Goal: Task Accomplishment & Management: Manage account settings

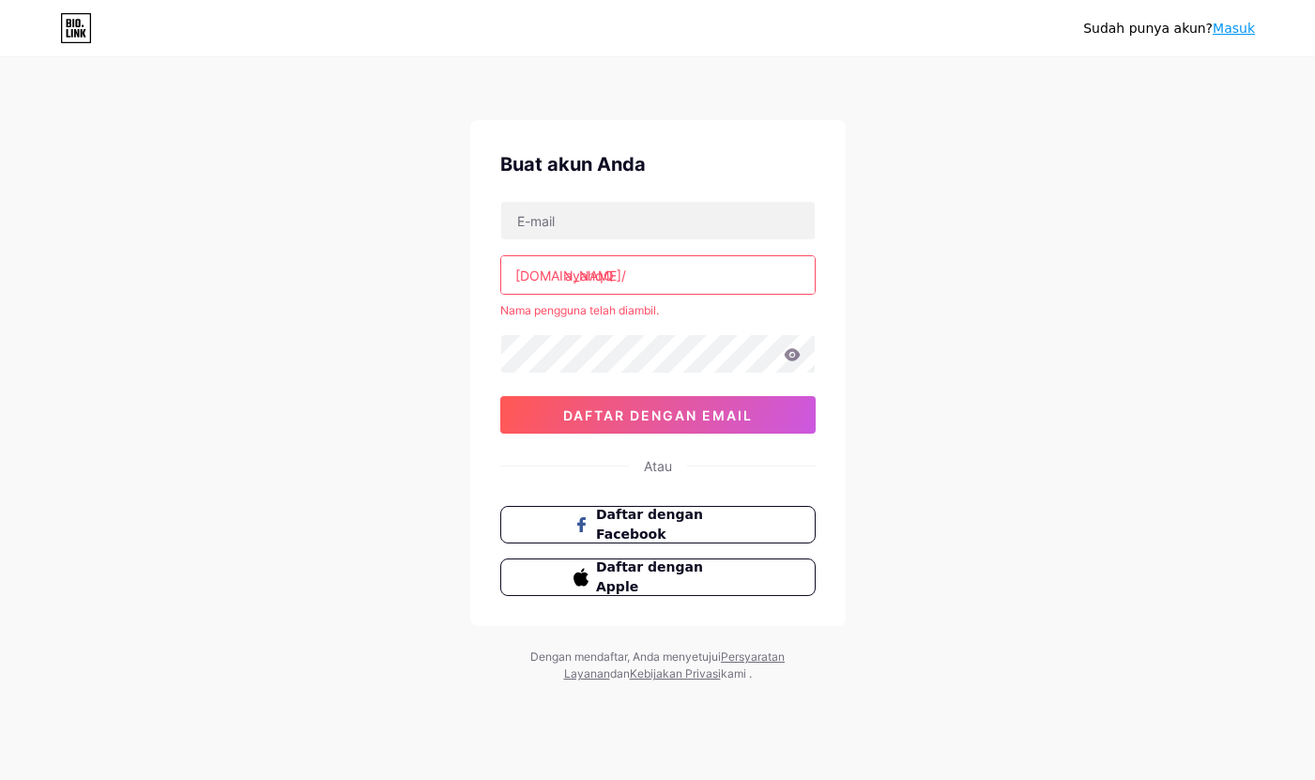
type input "[EMAIL_ADDRESS][DOMAIN_NAME]"
click at [628, 279] on input "ayahqQ" at bounding box center [658, 275] width 314 height 38
click at [642, 281] on input "ayahqQ" at bounding box center [658, 275] width 314 height 38
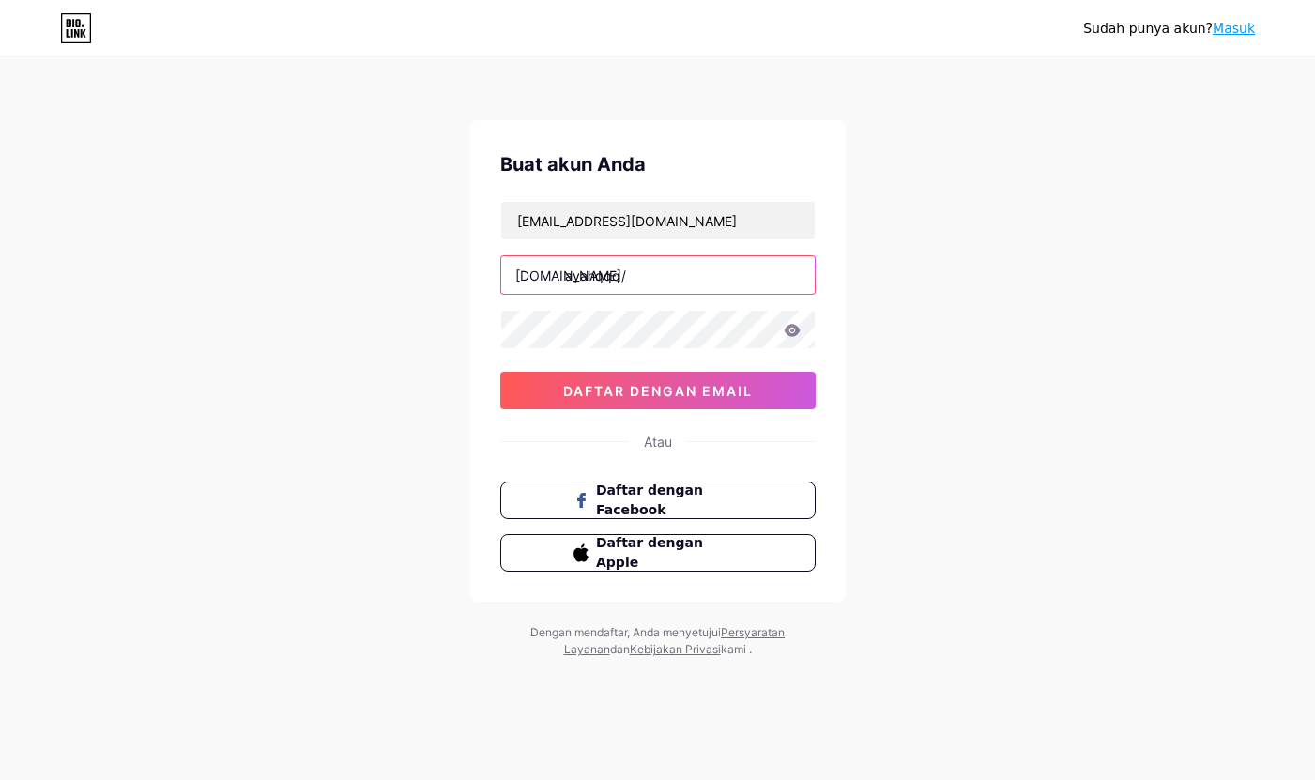
click at [605, 276] on input "ayahqqq" at bounding box center [658, 275] width 314 height 38
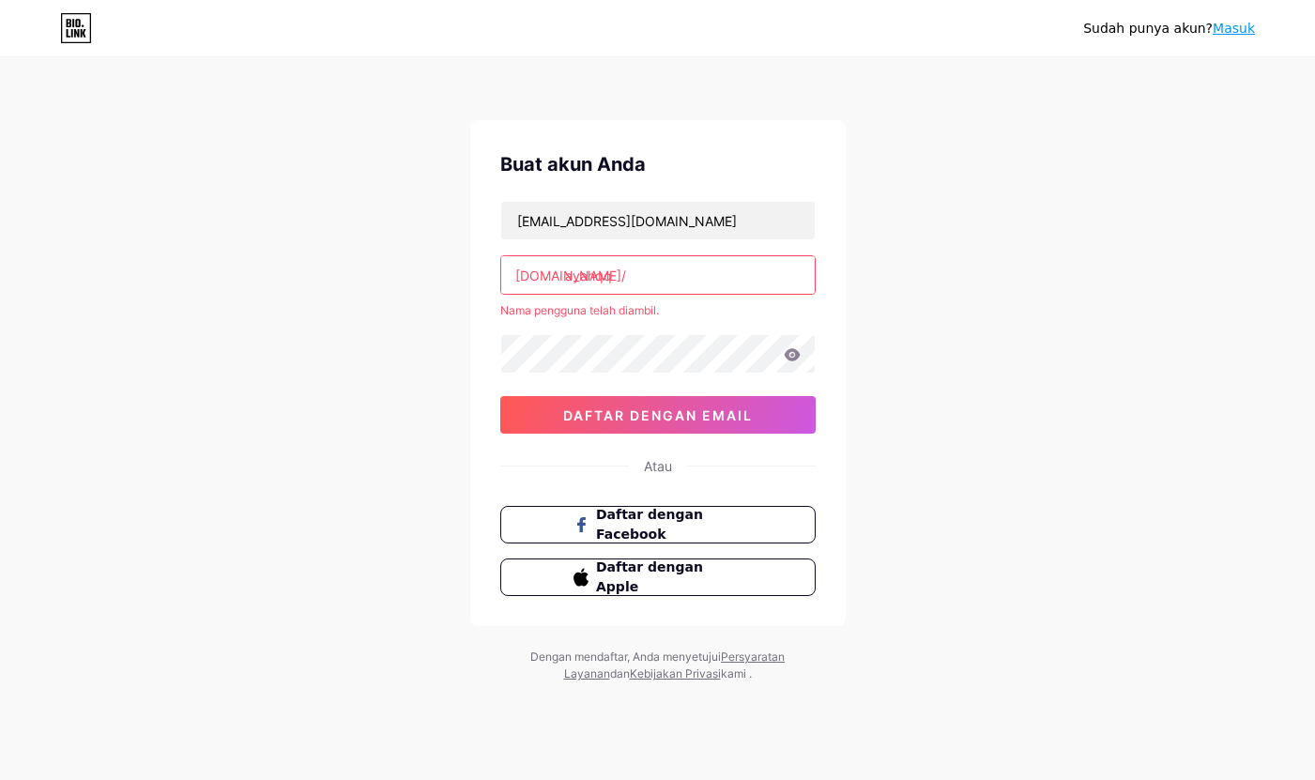
click at [652, 284] on input "ayahqq" at bounding box center [658, 275] width 314 height 38
click at [574, 318] on div "Nama pengguna telah diambil." at bounding box center [657, 310] width 315 height 17
click at [588, 281] on input "ayahqq" at bounding box center [658, 275] width 314 height 38
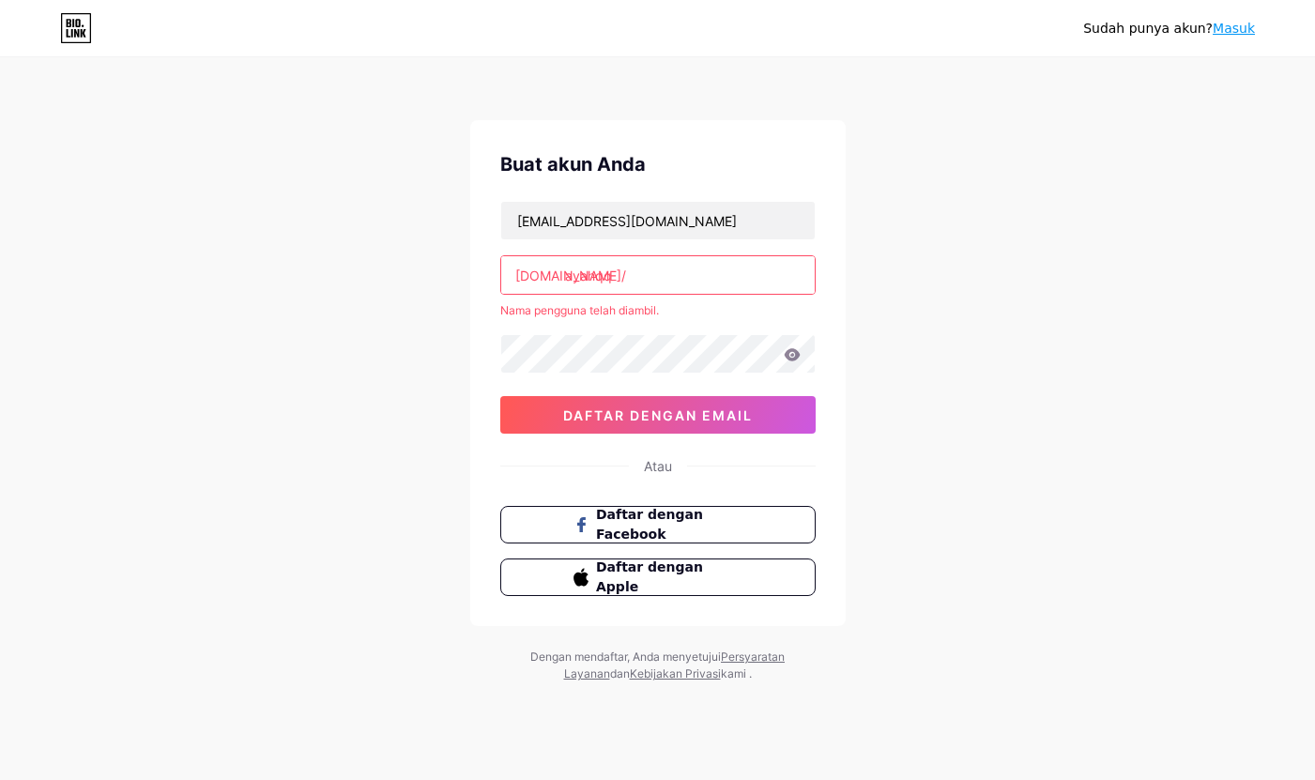
click at [588, 281] on input "ayahqq" at bounding box center [658, 275] width 314 height 38
click at [616, 267] on input "ayahqq" at bounding box center [658, 275] width 314 height 38
click at [616, 266] on input "ayahqq" at bounding box center [658, 275] width 314 height 38
click at [565, 278] on input "ayahqq" at bounding box center [658, 275] width 314 height 38
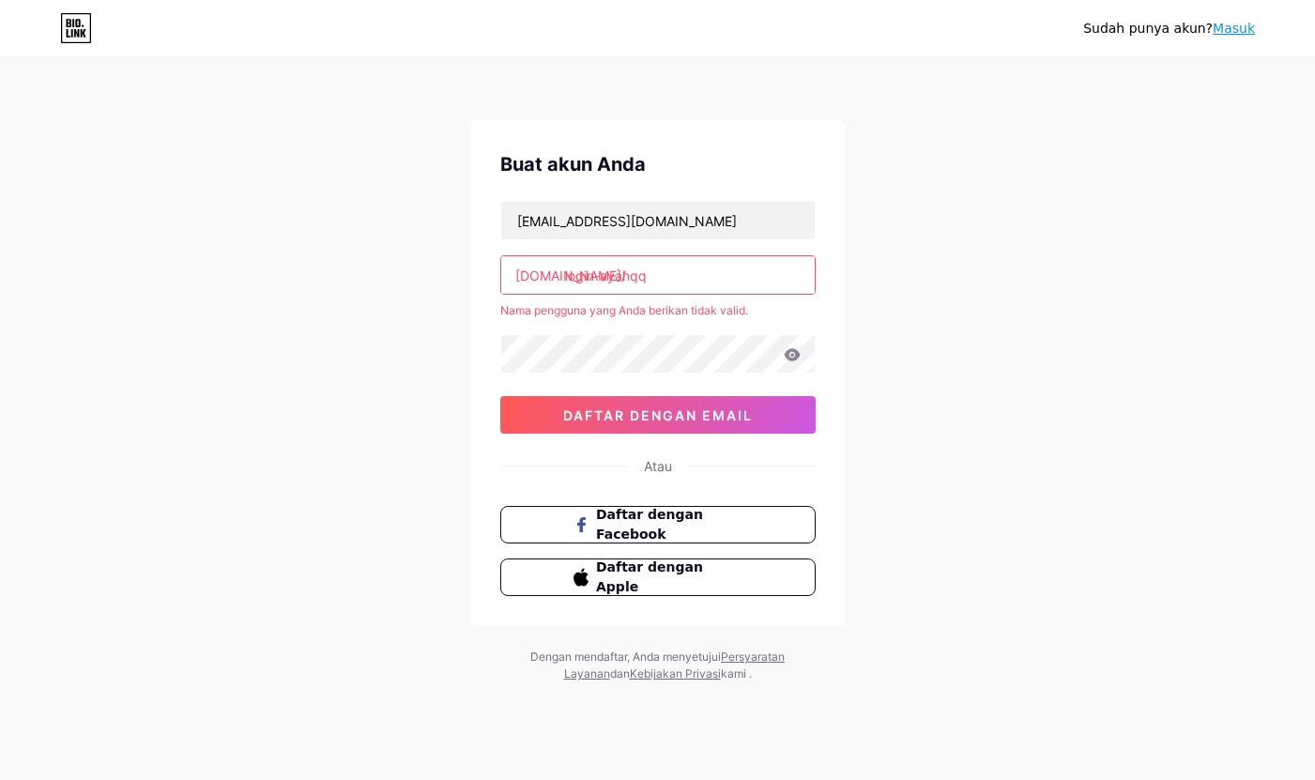
click at [583, 276] on input "login-ayahqq" at bounding box center [658, 275] width 314 height 38
click at [605, 276] on input "login-ayahqq" at bounding box center [658, 275] width 314 height 38
drag, startPoint x: 600, startPoint y: 276, endPoint x: 541, endPoint y: 266, distance: 60.0
click at [541, 266] on div "bio.link/ login-ayahqq" at bounding box center [657, 274] width 315 height 39
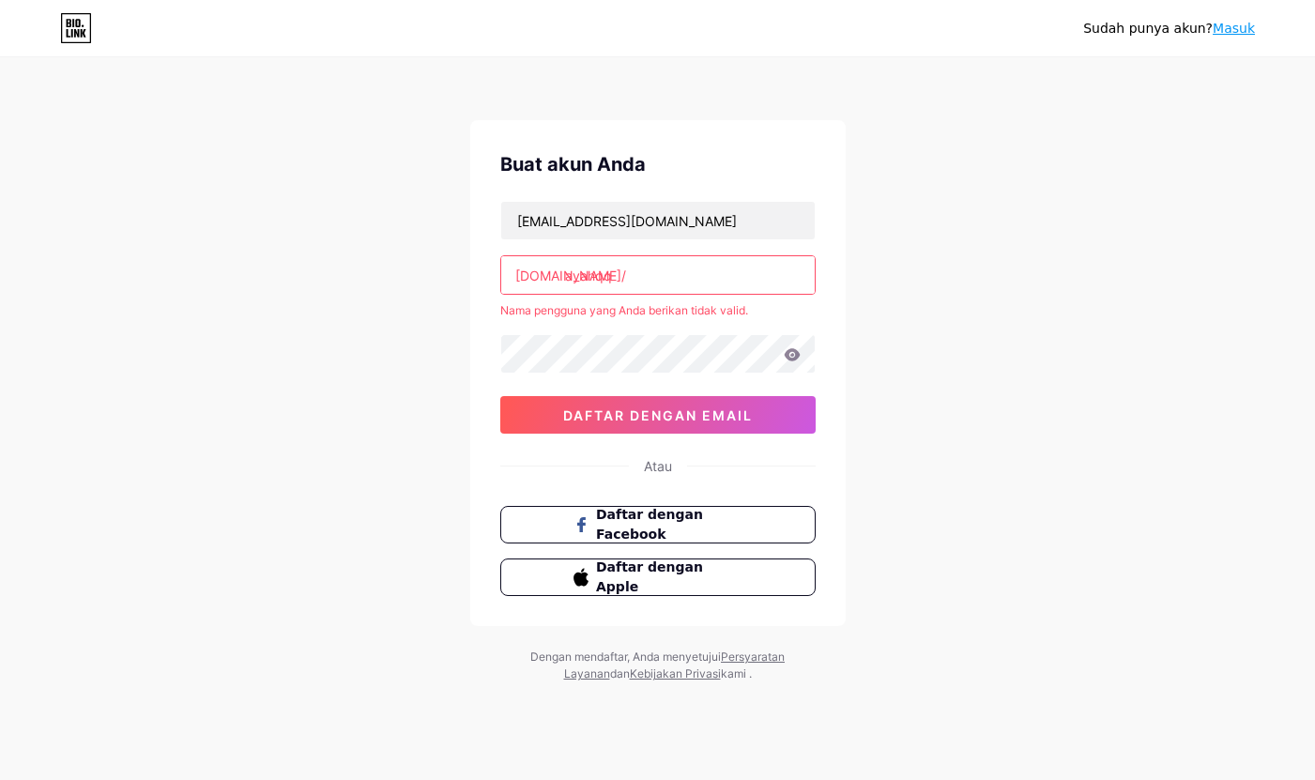
click at [649, 281] on input "ayahqq" at bounding box center [658, 275] width 314 height 38
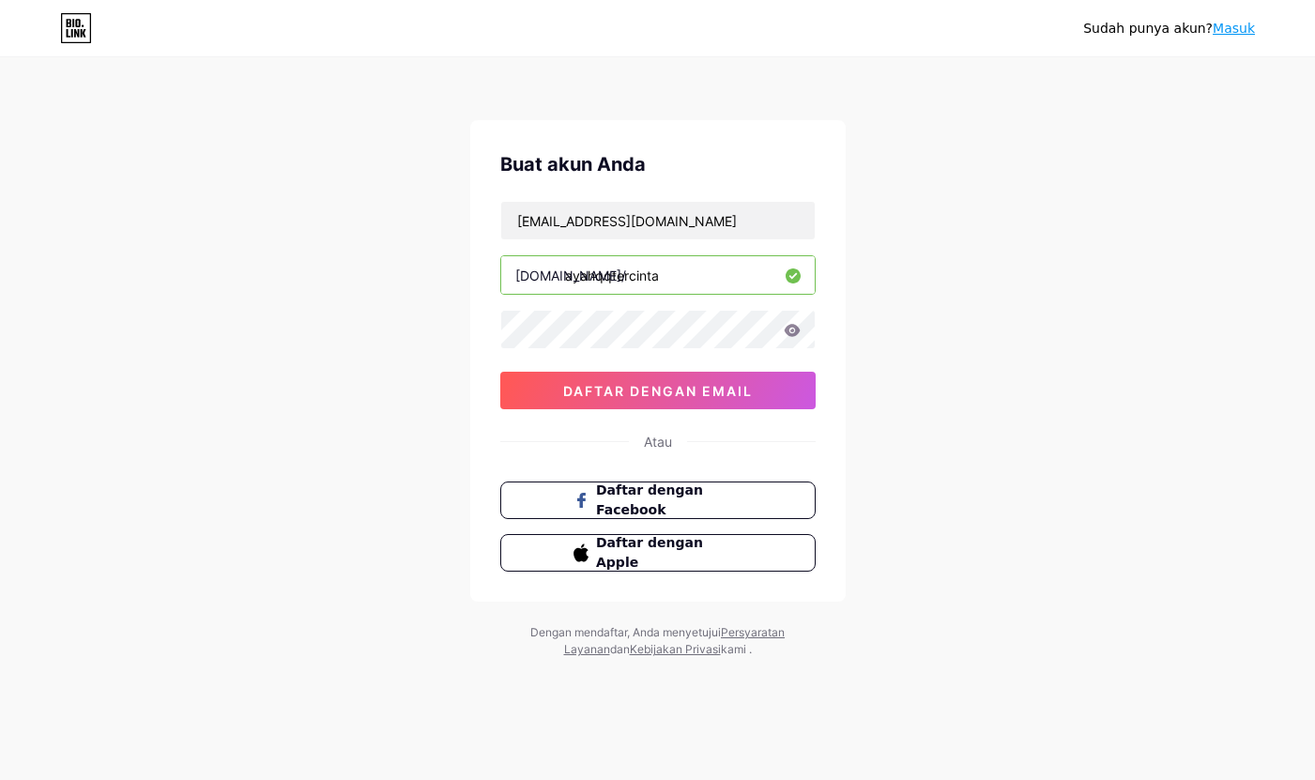
type input "ayahqqtercinta"
click at [467, 390] on div "Sudah punya akun? Masuk Buat akun Anda kakigoyang888@gmail.com bio.link/ ayahqq…" at bounding box center [657, 359] width 1315 height 718
click at [791, 325] on icon at bounding box center [792, 330] width 16 height 12
drag, startPoint x: 439, startPoint y: 391, endPoint x: 499, endPoint y: 393, distance: 59.2
click at [440, 393] on div "Sudah punya akun? Masuk Buat akun Anda kakigoyang888@gmail.com bio.link/ ayahqq…" at bounding box center [657, 359] width 1315 height 718
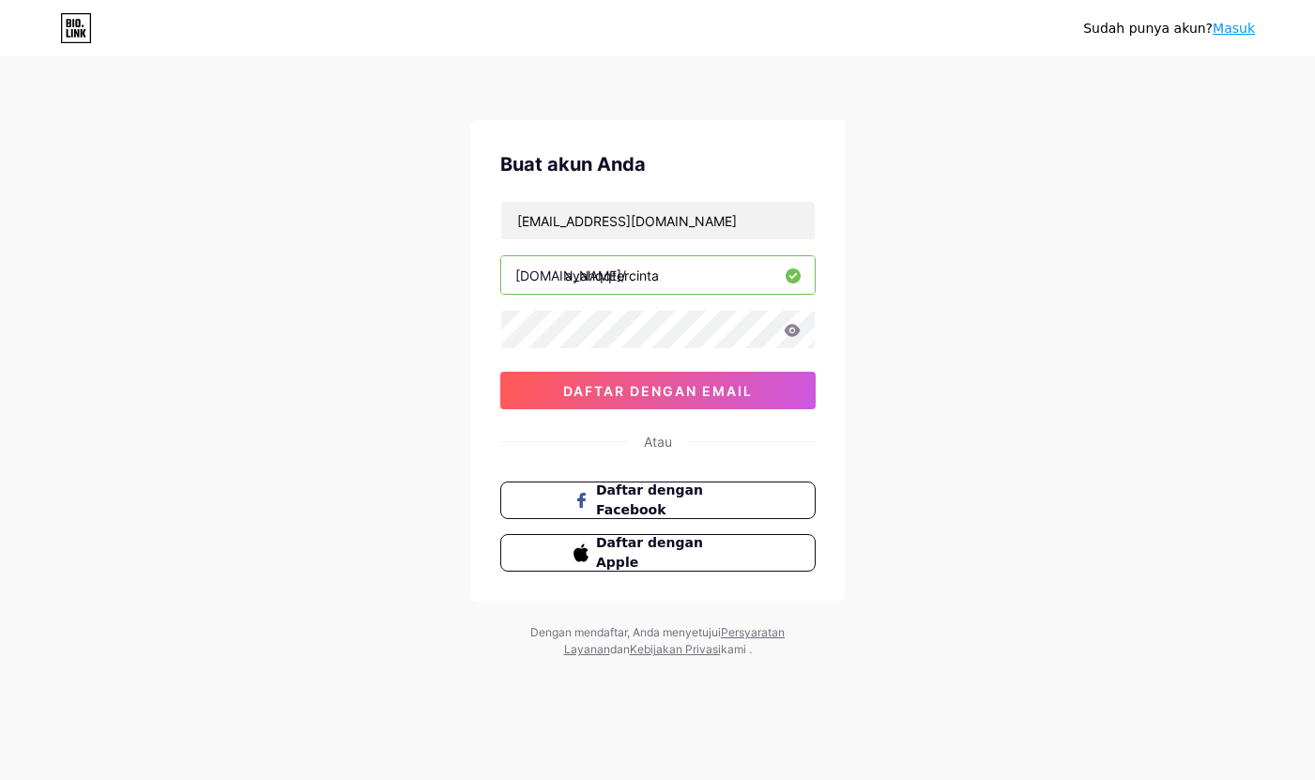
drag, startPoint x: 700, startPoint y: 275, endPoint x: 485, endPoint y: 275, distance: 215.0
click at [485, 275] on div "Buat akun Anda kakigoyang888@gmail.com bio.link/ ayahqqtercinta 0cAFcWeA7oK-yUW…" at bounding box center [658, 361] width 376 height 482
click at [521, 278] on font "[DOMAIN_NAME]/" at bounding box center [570, 276] width 111 height 16
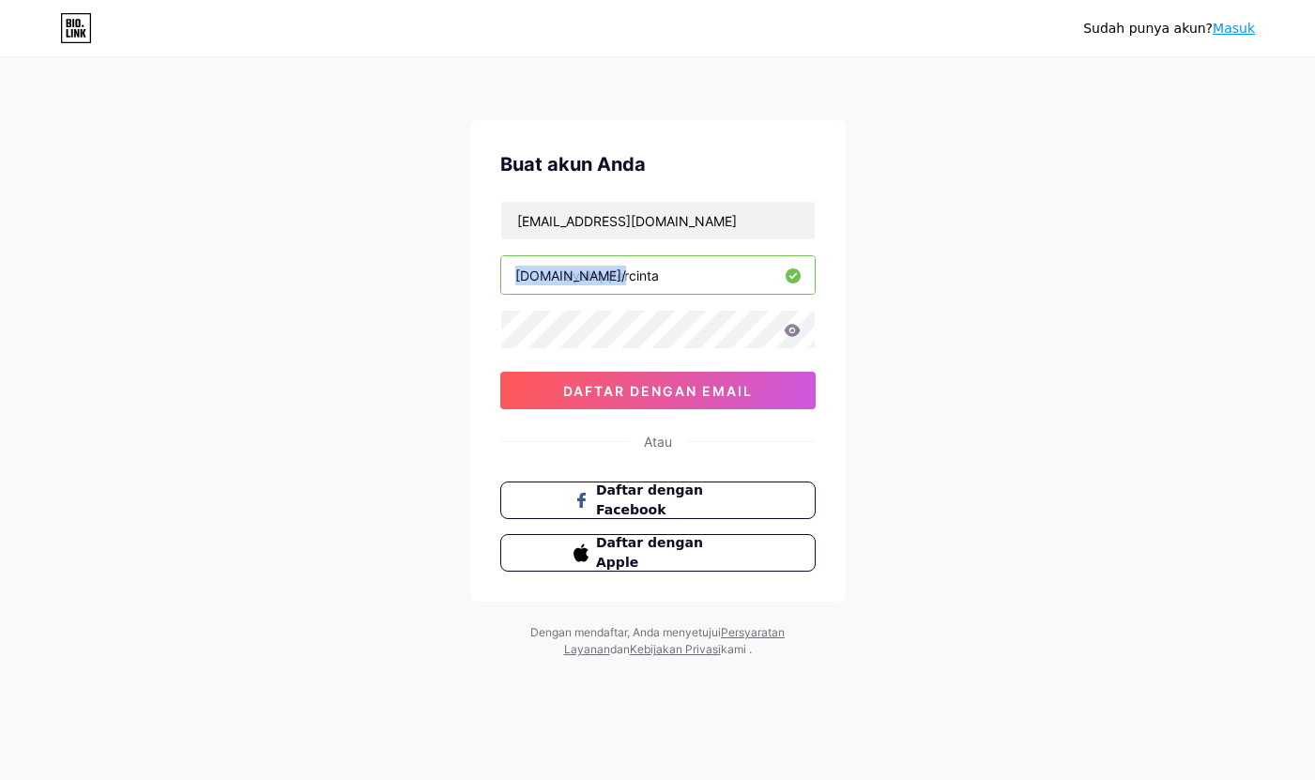
copy div "[DOMAIN_NAME]/"
click at [702, 272] on input "ayahqqtercinta" at bounding box center [658, 275] width 314 height 38
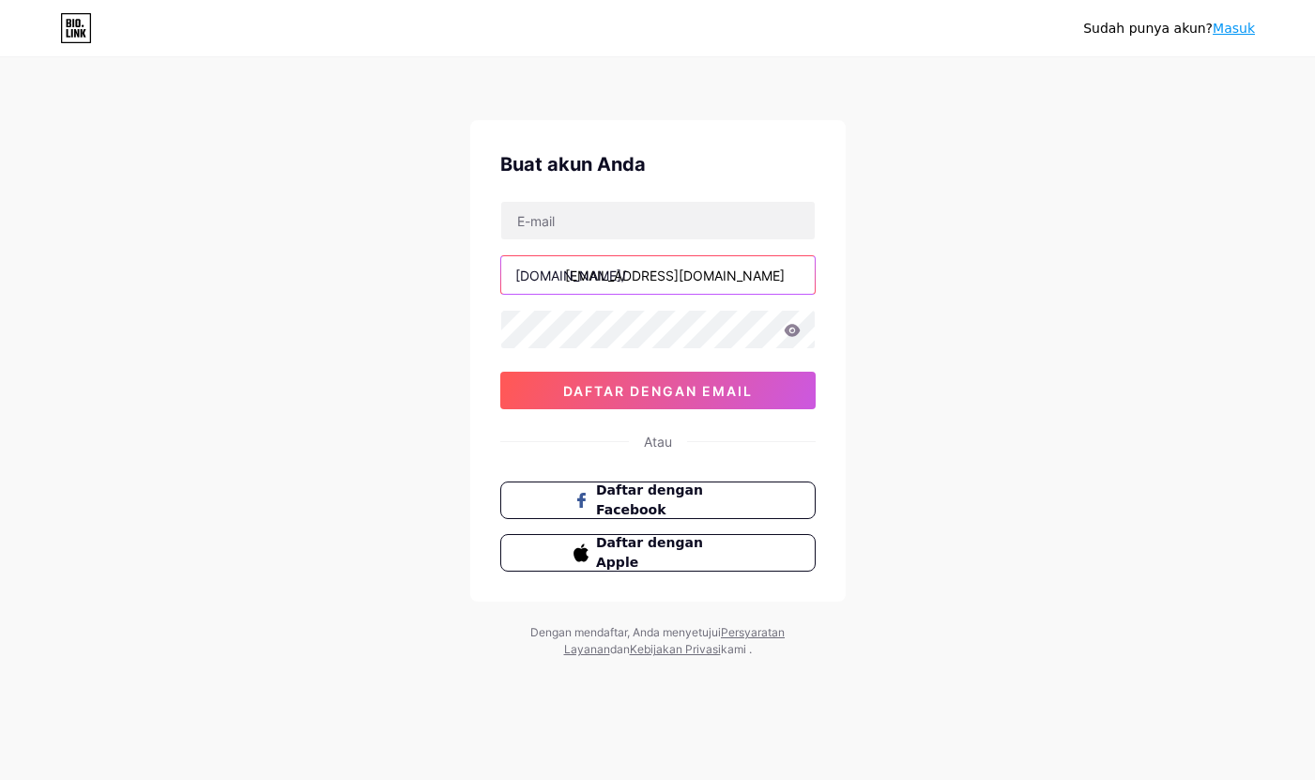
drag, startPoint x: 0, startPoint y: 0, endPoint x: 660, endPoint y: 281, distance: 717.2
click at [660, 281] on input "[EMAIL_ADDRESS][DOMAIN_NAME]" at bounding box center [658, 275] width 314 height 38
click at [631, 282] on input "[EMAIL_ADDRESS][DOMAIN_NAME]" at bounding box center [658, 275] width 314 height 38
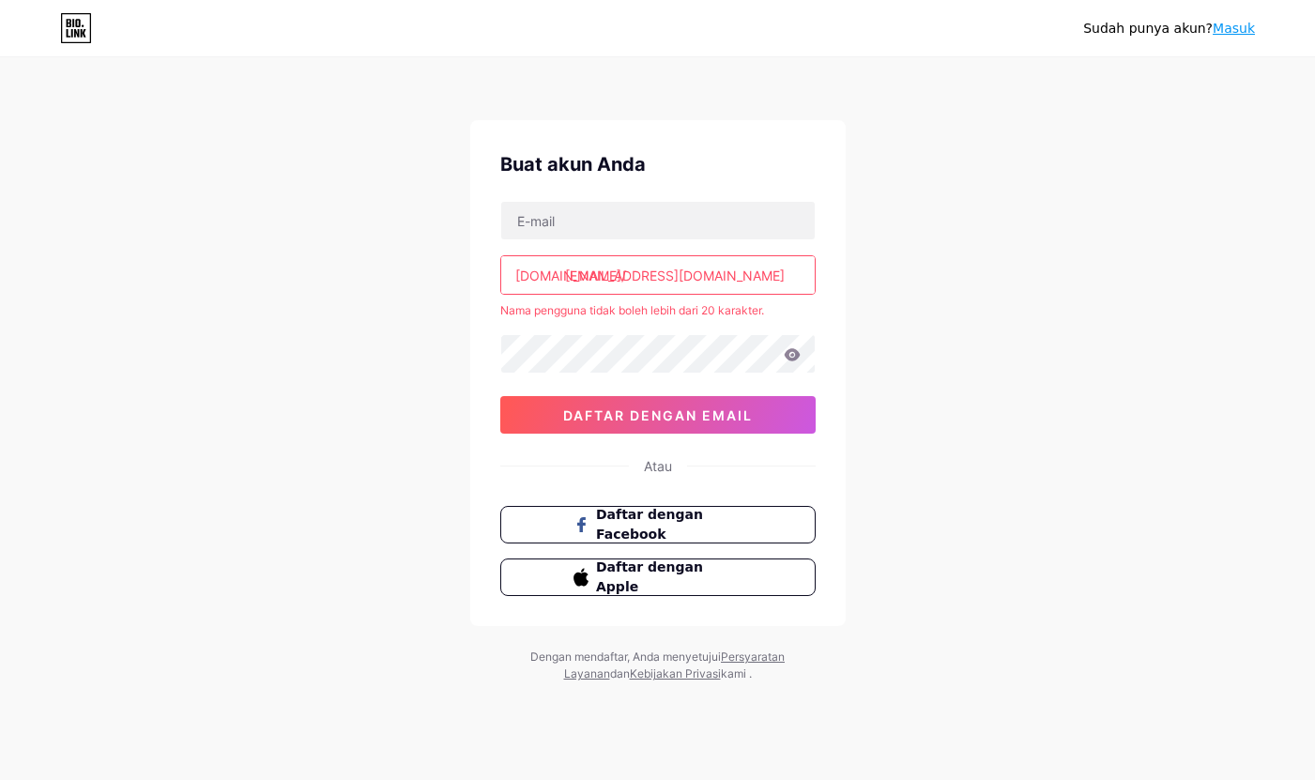
click at [738, 279] on input "[EMAIL_ADDRESS][DOMAIN_NAME]" at bounding box center [658, 275] width 314 height 38
click at [644, 272] on input "[EMAIL_ADDRESS][DOMAIN_NAME]" at bounding box center [658, 275] width 314 height 38
drag, startPoint x: 633, startPoint y: 276, endPoint x: 806, endPoint y: 283, distance: 172.9
click at [806, 283] on input "[EMAIL_ADDRESS][DOMAIN_NAME]" at bounding box center [658, 275] width 314 height 38
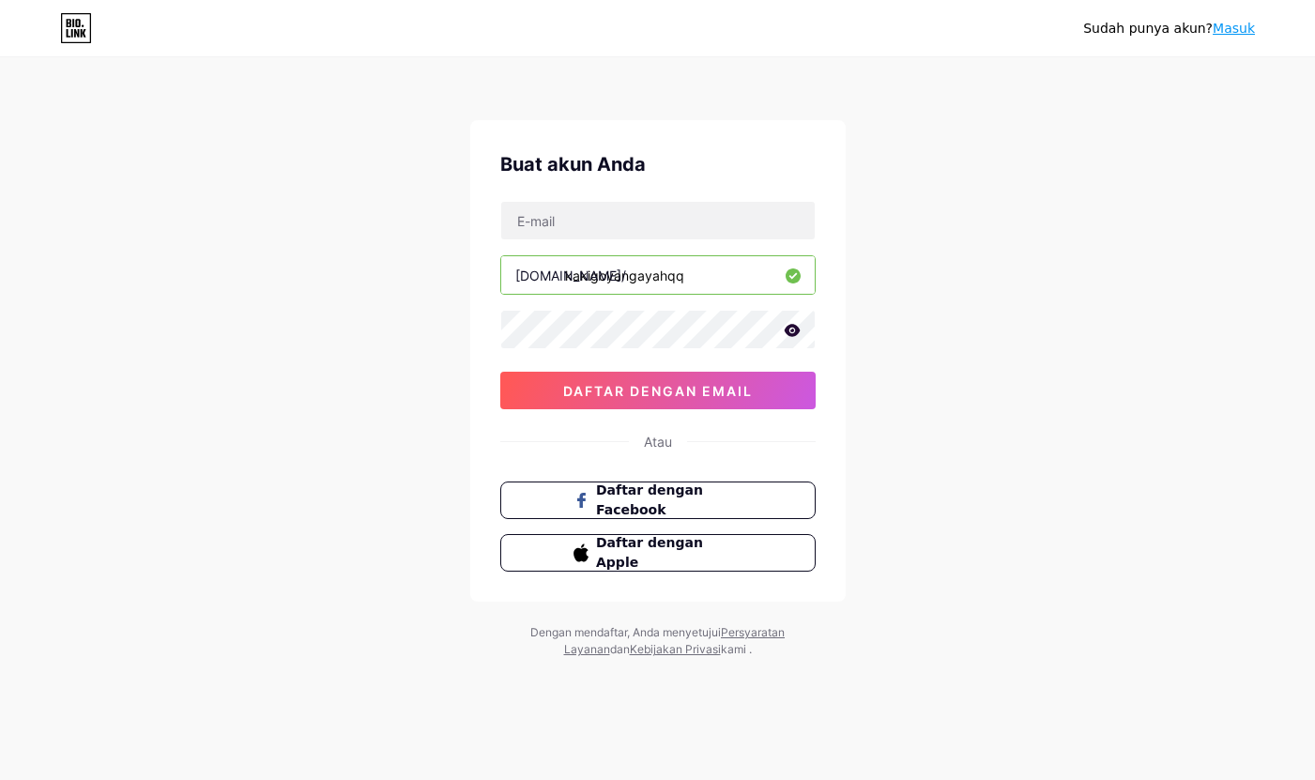
drag, startPoint x: 636, startPoint y: 275, endPoint x: 560, endPoint y: 273, distance: 76.1
click at [560, 273] on div "[DOMAIN_NAME]/ kakigoyangayahqq" at bounding box center [657, 274] width 315 height 39
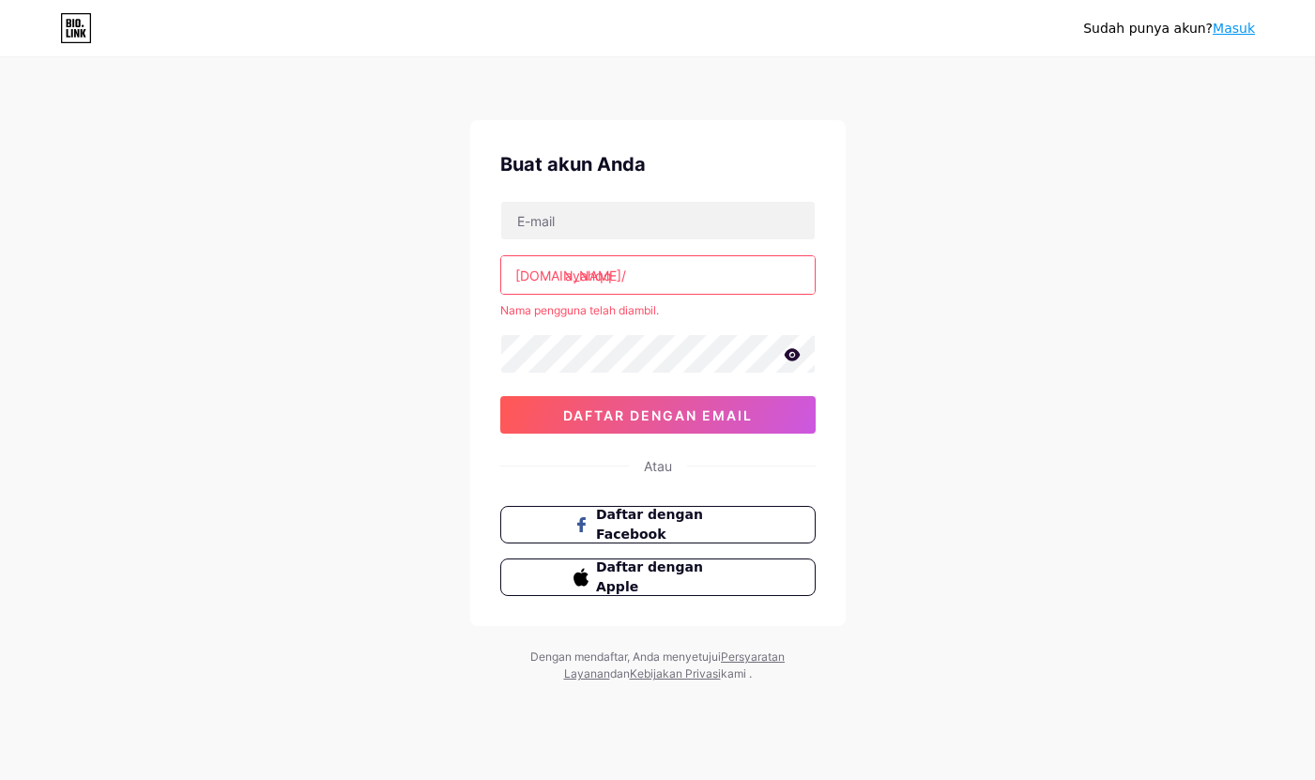
click at [637, 261] on input "ayahqq" at bounding box center [658, 275] width 314 height 38
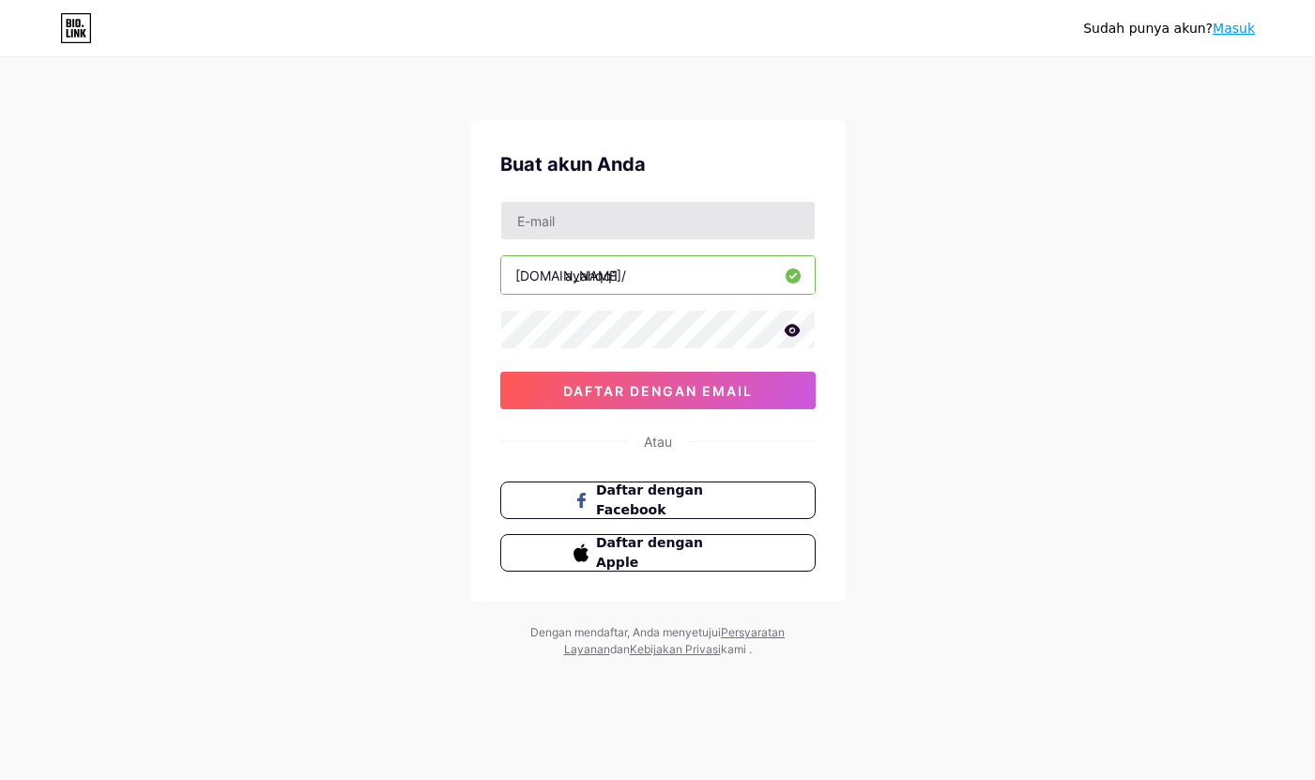
type input "ayahqq1"
click at [632, 227] on input "text" at bounding box center [658, 221] width 314 height 38
type input "[EMAIL_ADDRESS][DOMAIN_NAME]"
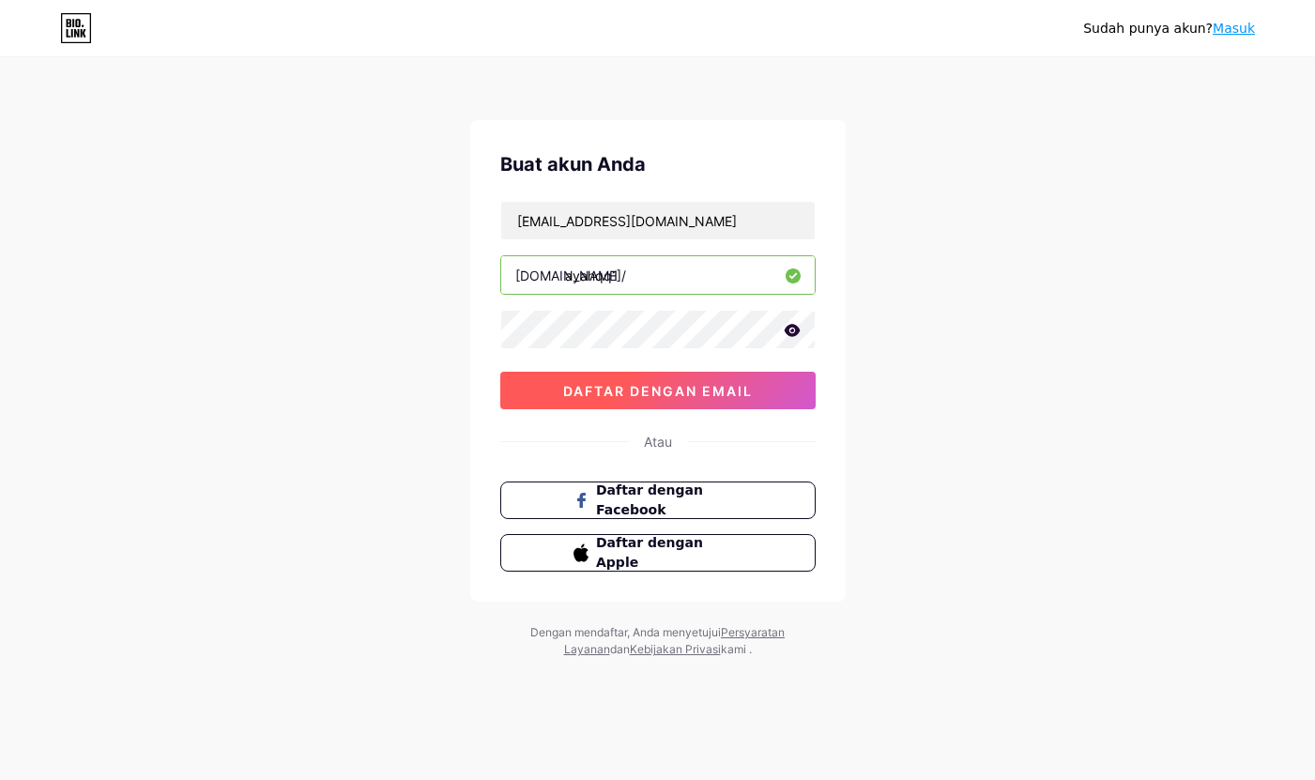
click at [699, 399] on button "daftar dengan email" at bounding box center [657, 391] width 315 height 38
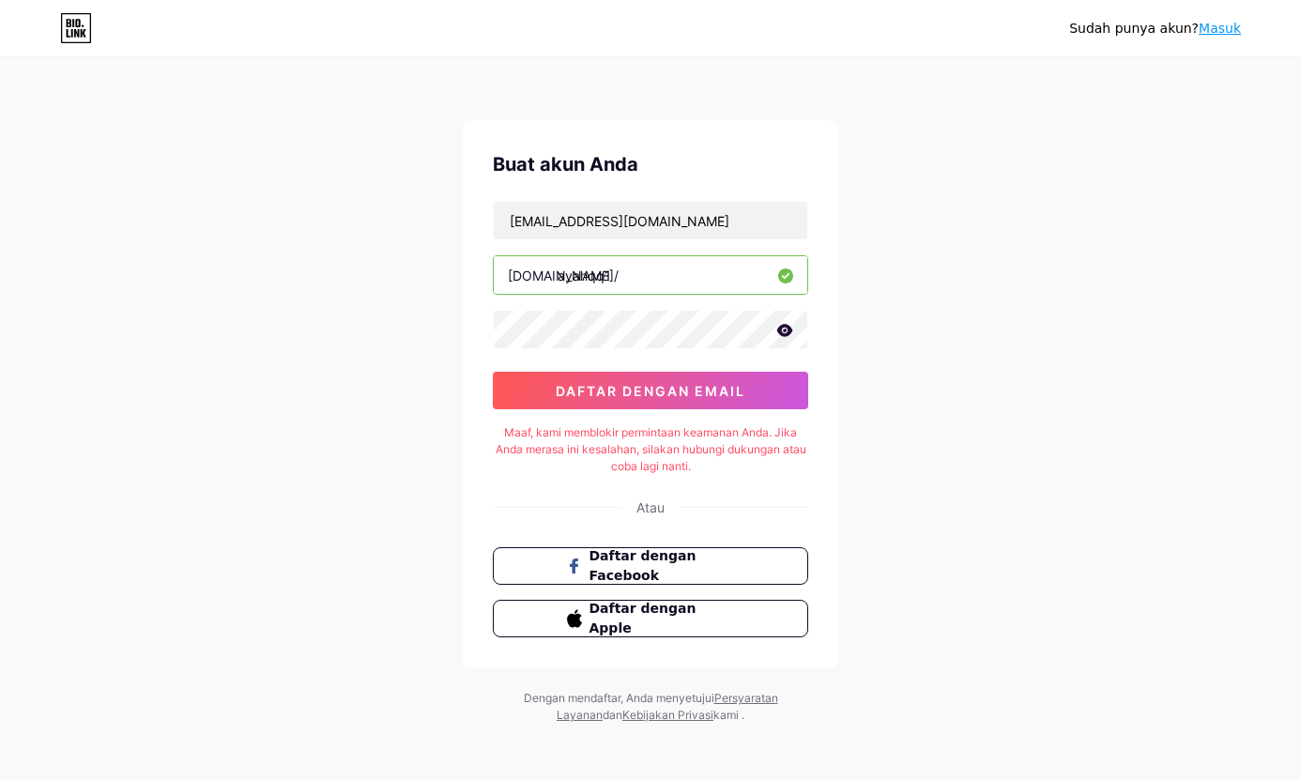
click at [782, 334] on icon at bounding box center [785, 330] width 16 height 12
click at [715, 226] on input "[EMAIL_ADDRESS][DOMAIN_NAME]" at bounding box center [651, 221] width 314 height 38
click at [560, 392] on font "daftar dengan email" at bounding box center [651, 391] width 190 height 16
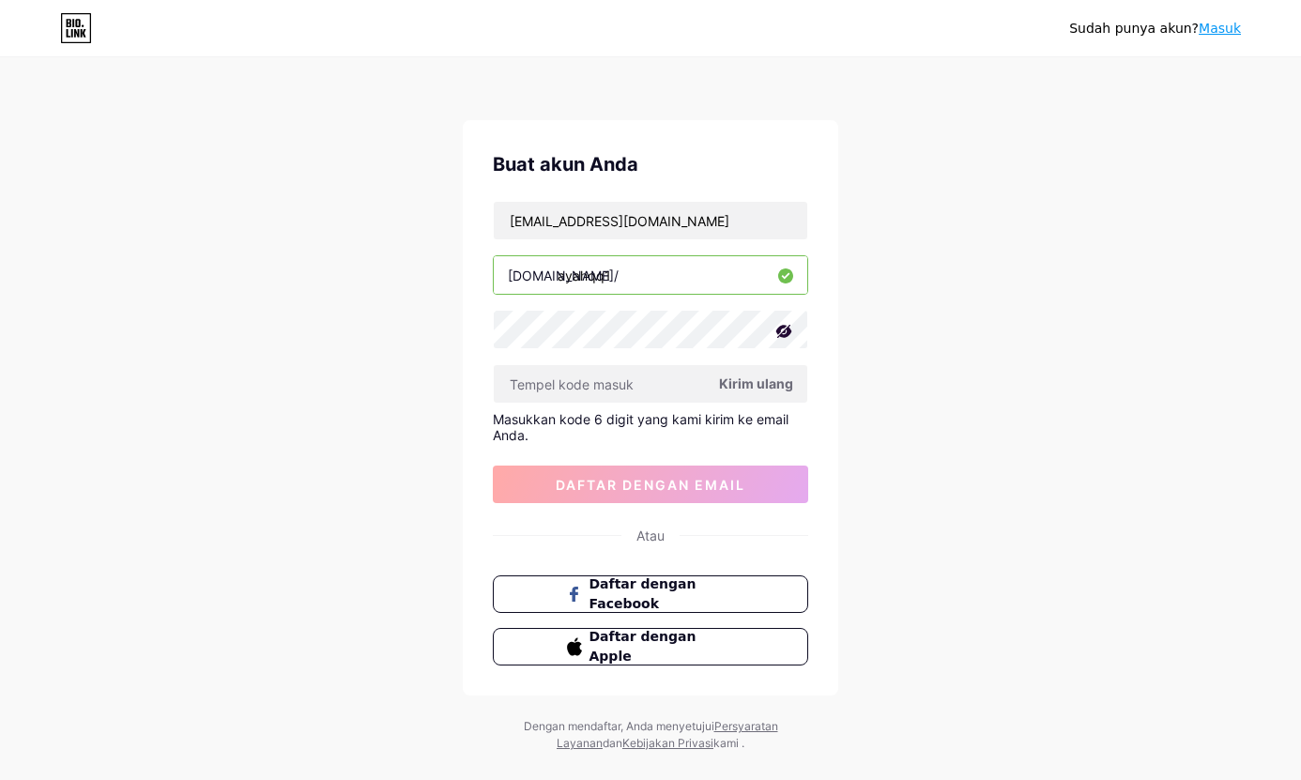
click at [1105, 324] on div "Sudah punya akun? Masuk Buat akun Anda [EMAIL_ADDRESS][DOMAIN_NAME] [DOMAIN_NAM…" at bounding box center [650, 406] width 1301 height 812
click at [585, 387] on input "text" at bounding box center [651, 384] width 314 height 38
click at [569, 422] on font "Masukkan kode 6 digit yang kami kirim ke email Anda." at bounding box center [641, 427] width 296 height 32
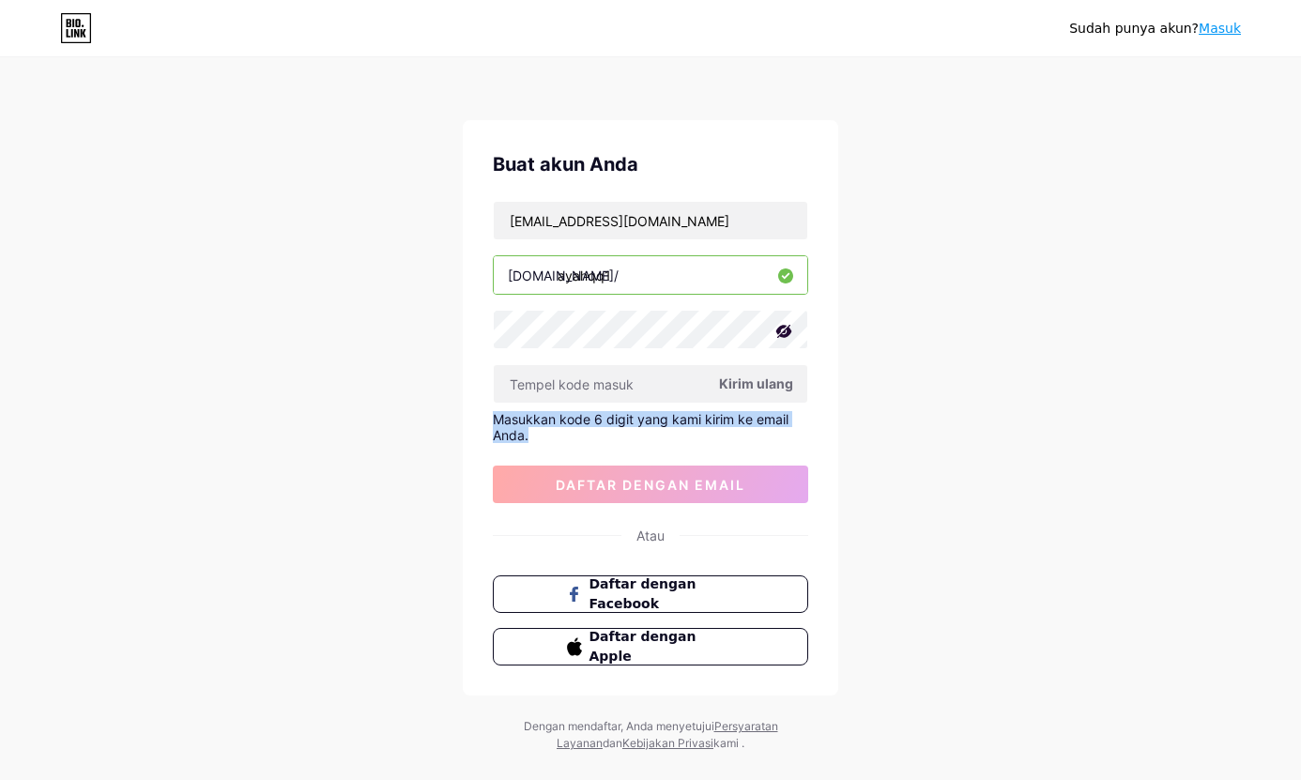
click at [569, 422] on font "Masukkan kode 6 digit yang kami kirim ke email Anda." at bounding box center [641, 427] width 296 height 32
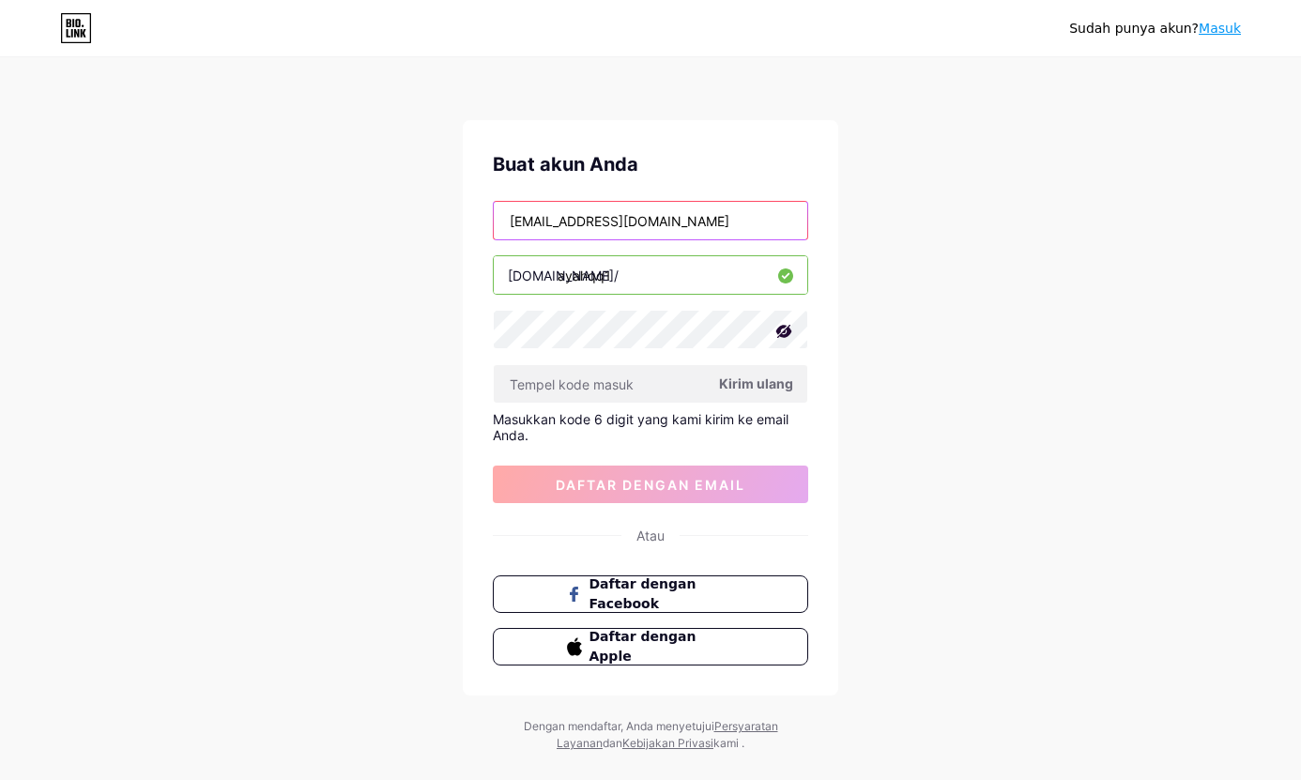
click at [672, 221] on input "[EMAIL_ADDRESS][DOMAIN_NAME]" at bounding box center [651, 221] width 314 height 38
click at [713, 218] on input "[EMAIL_ADDRESS][DOMAIN_NAME]" at bounding box center [651, 221] width 314 height 38
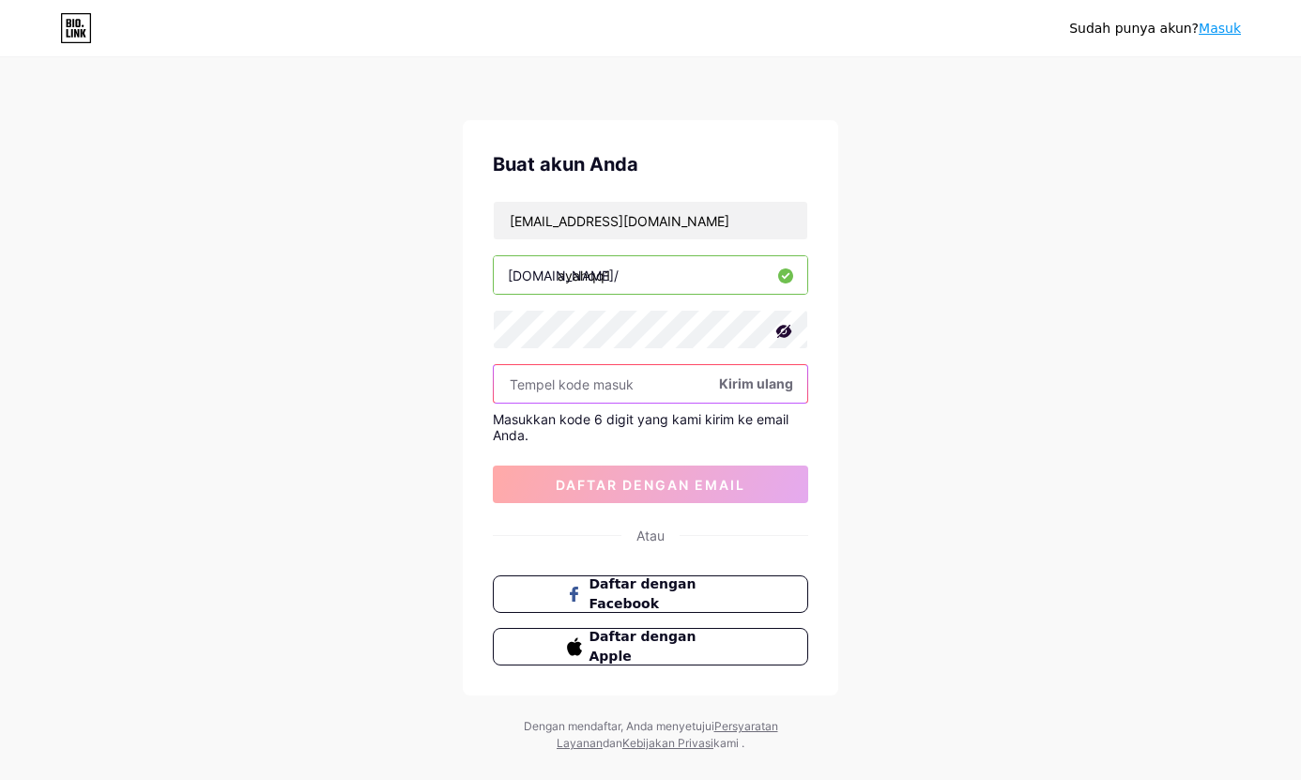
click at [568, 388] on input "text" at bounding box center [651, 384] width 314 height 38
paste input "331959"
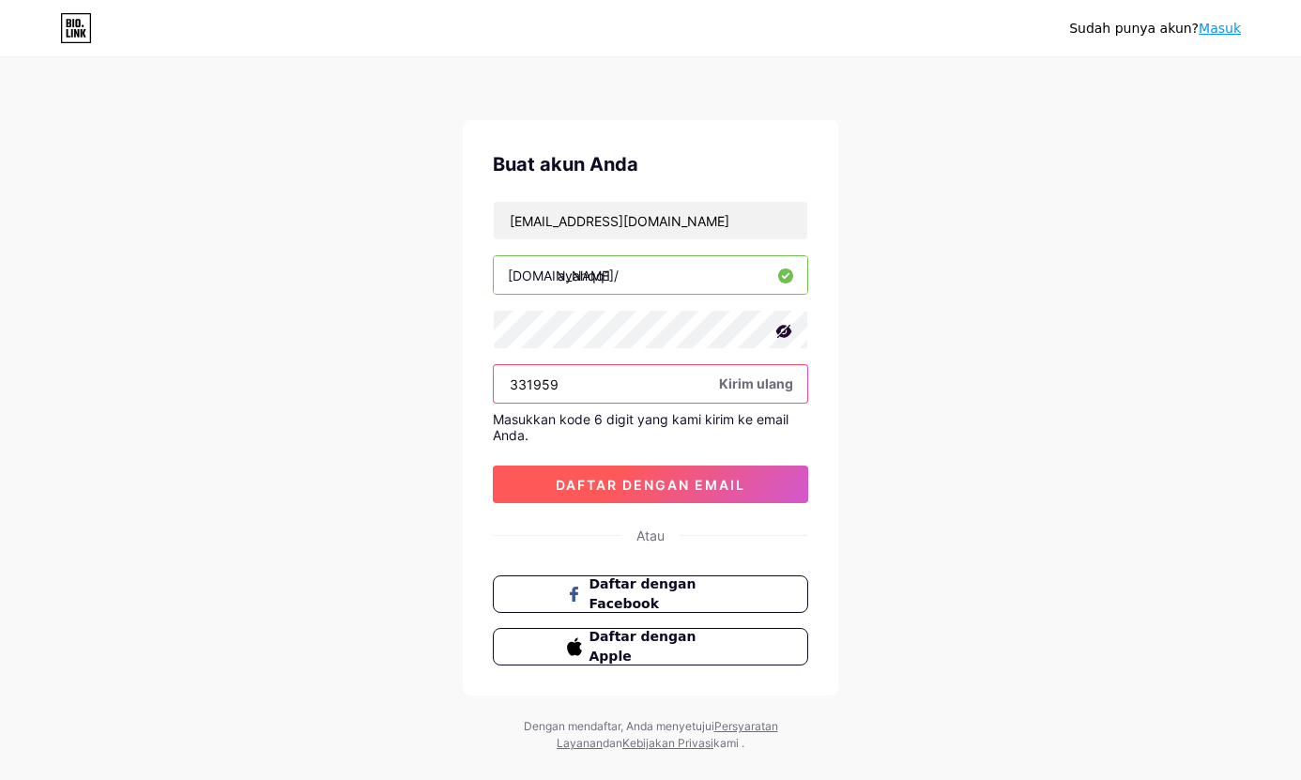
type input "331959"
click at [582, 470] on button "daftar dengan email" at bounding box center [650, 485] width 315 height 38
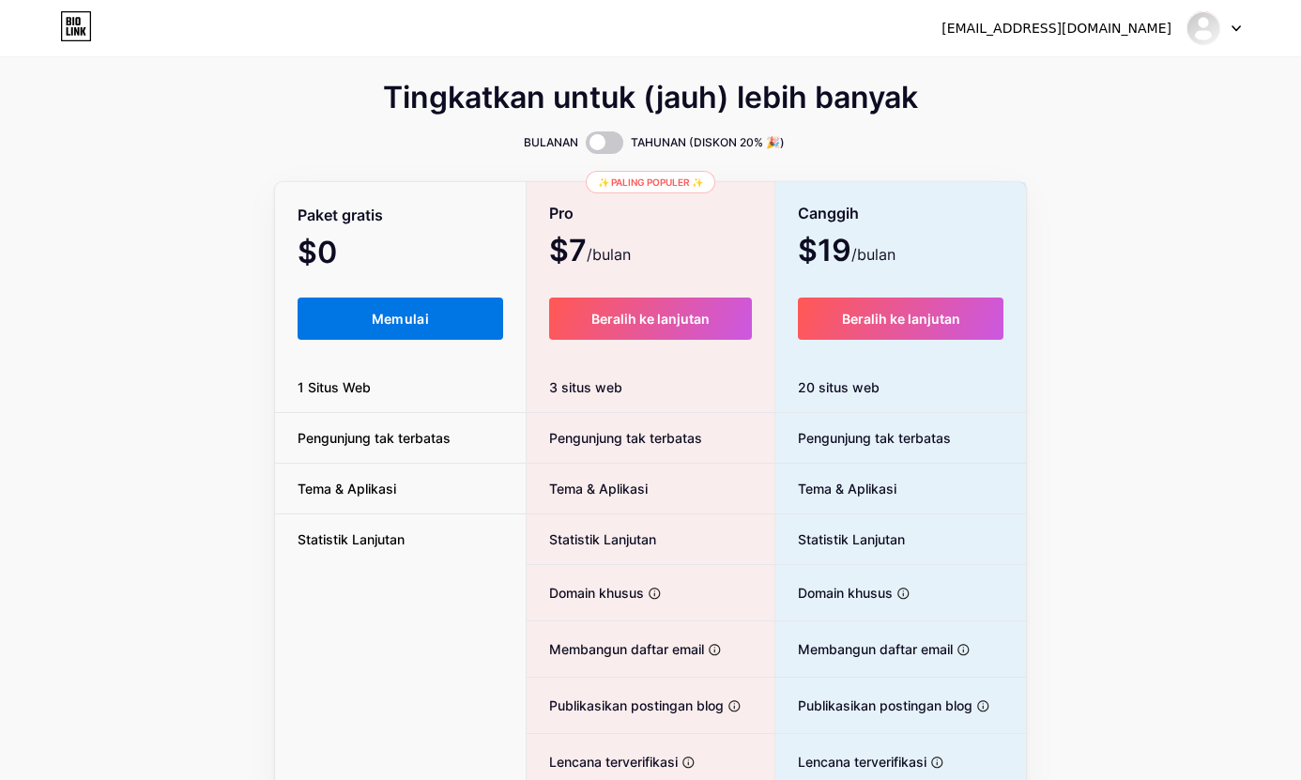
click at [411, 319] on font "Memulai" at bounding box center [400, 319] width 57 height 16
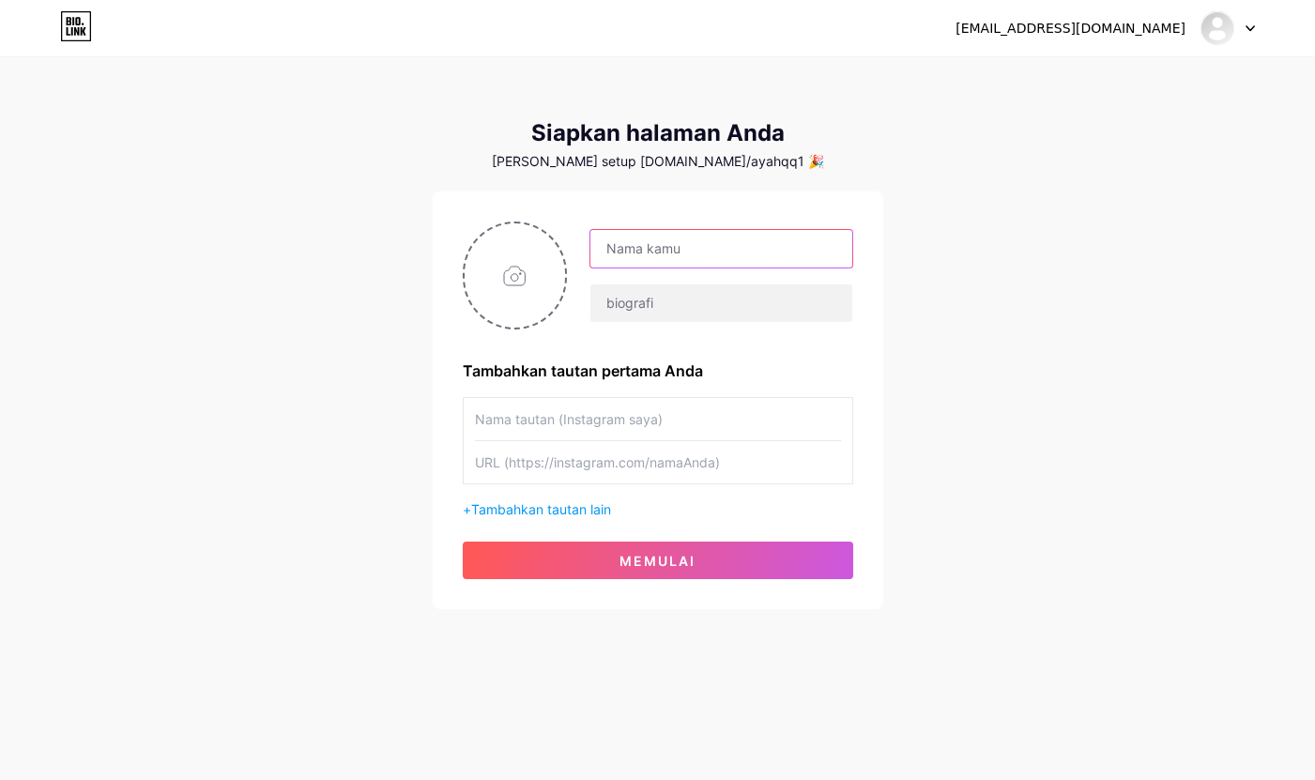
click at [693, 239] on input "text" at bounding box center [721, 249] width 261 height 38
type input "ayahqq"
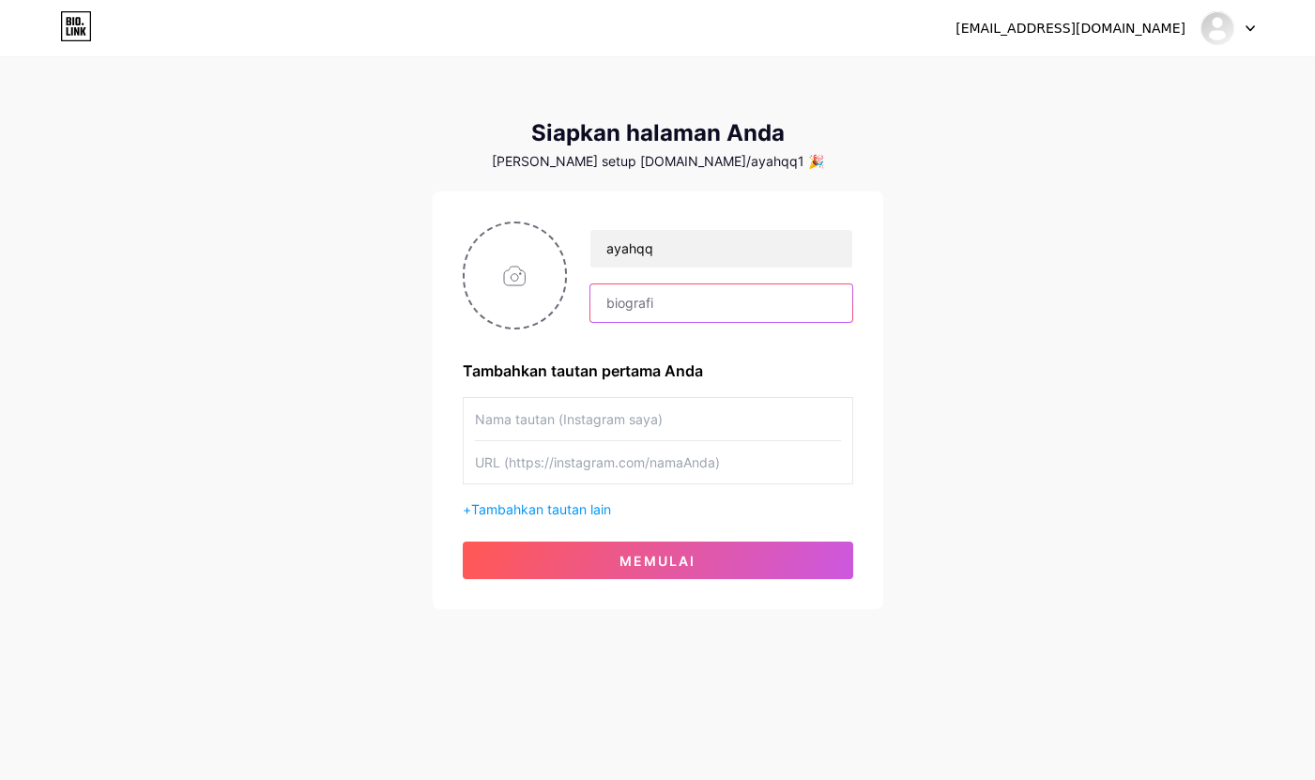
click at [646, 306] on input "text" at bounding box center [721, 303] width 261 height 38
drag, startPoint x: 224, startPoint y: 398, endPoint x: 607, endPoint y: 312, distance: 392.7
click at [238, 391] on div "[EMAIL_ADDRESS][DOMAIN_NAME] Dasbor Keluar Siapkan halaman Anda [PERSON_NAME] s…" at bounding box center [657, 334] width 1315 height 669
click at [641, 307] on input "text" at bounding box center [721, 303] width 261 height 38
paste input "AYAHQQ LOGIN - DAFTAR AYAHQQ - LINK AYAHQQ"
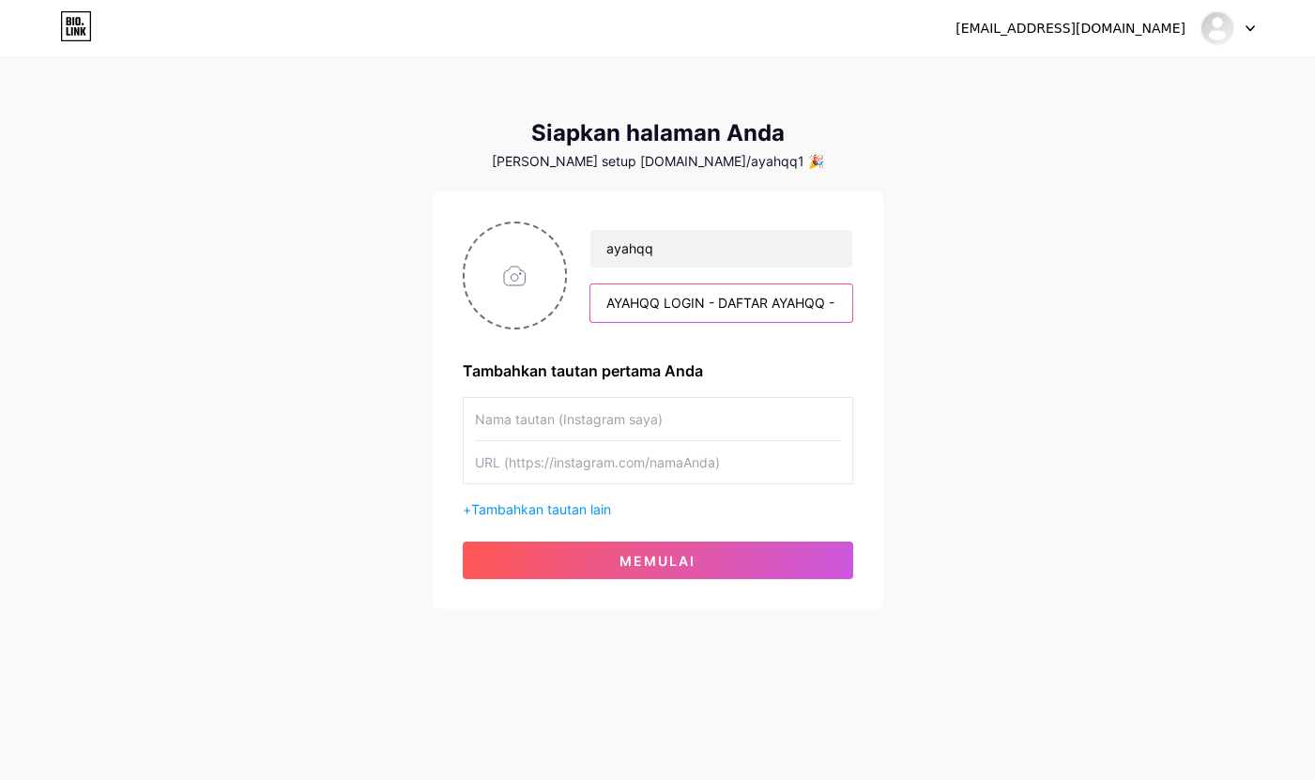
scroll to position [0, 92]
type input "AYAHQQ LOGIN - DAFTAR AYAHQQ - LINK AYAHQQ"
click at [592, 429] on input "text" at bounding box center [658, 419] width 366 height 42
click at [581, 456] on input "text" at bounding box center [658, 462] width 366 height 42
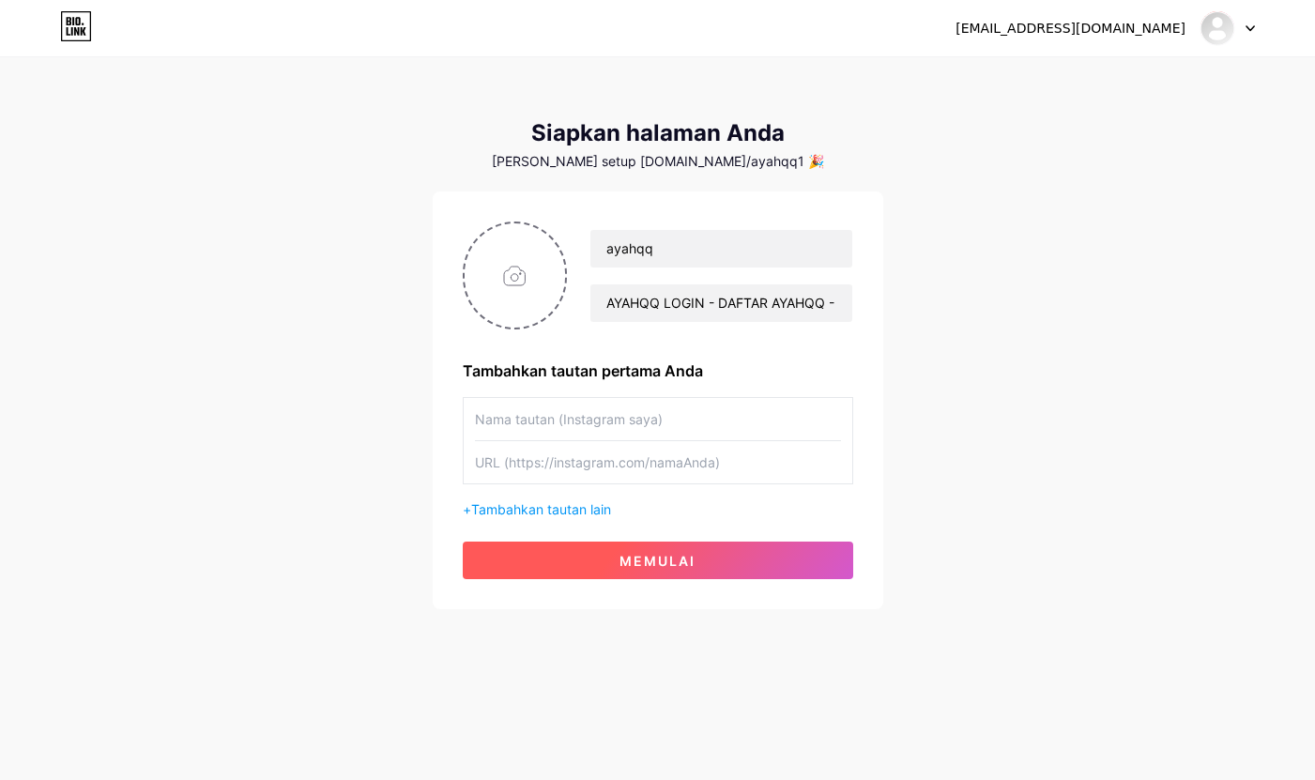
click at [621, 558] on font "memulai" at bounding box center [658, 561] width 76 height 16
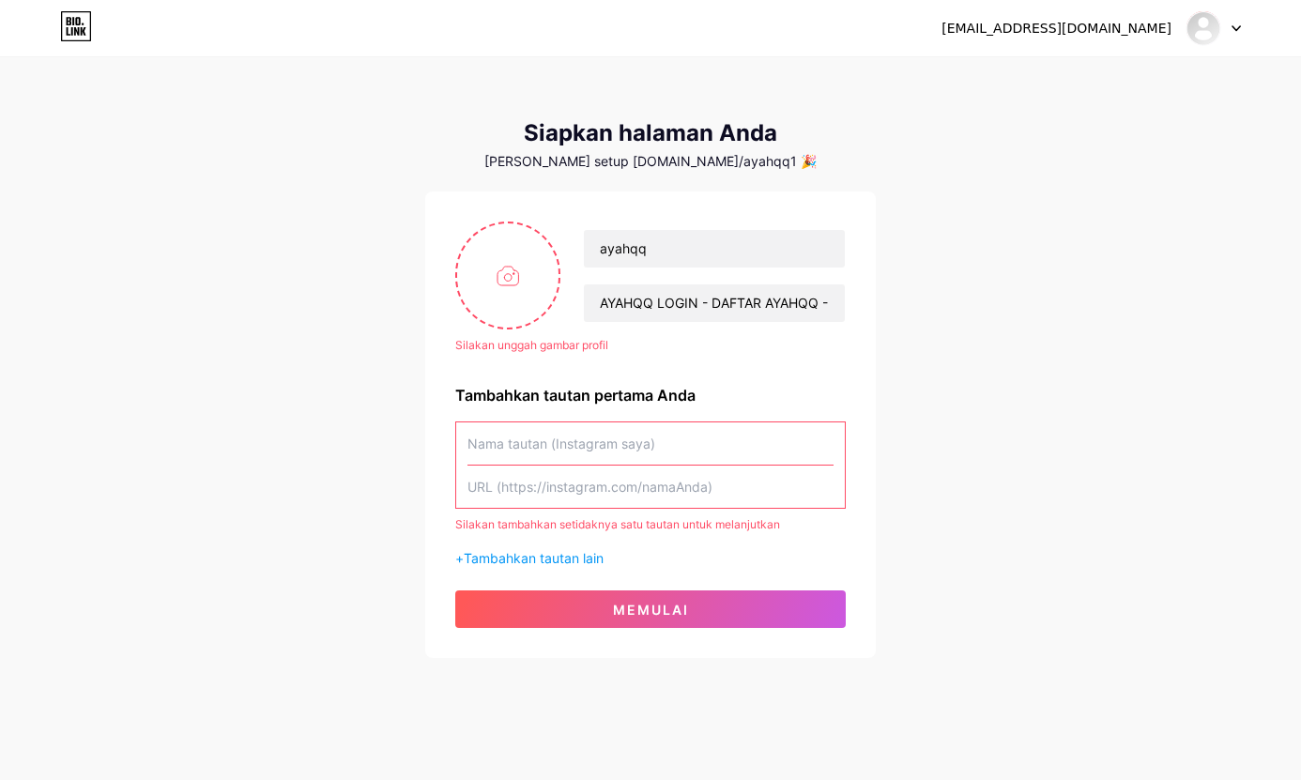
click at [542, 442] on input "text" at bounding box center [651, 443] width 366 height 42
paste input "AYAHQQ LOGIN - DAFTAR AYAHQQ - LINK AYAHQQ"
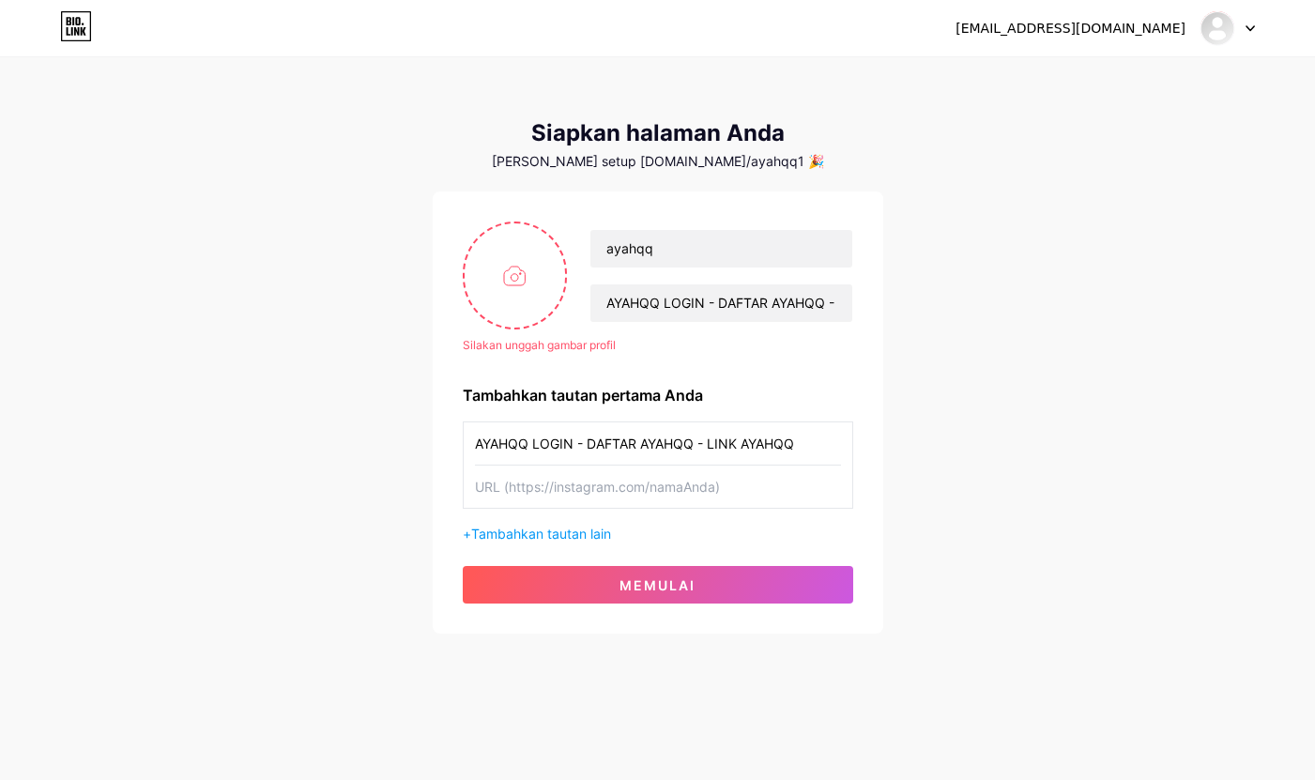
drag, startPoint x: 534, startPoint y: 444, endPoint x: 542, endPoint y: 458, distance: 16.0
click at [536, 443] on input "AYAHQQ LOGIN - DAFTAR AYAHQQ - LINK AYAHQQ" at bounding box center [658, 443] width 366 height 42
click at [592, 439] on input "AYAHQQLOGIN - DAFTAR AYAHQQ - LINK AYAHQQ" at bounding box center [658, 443] width 366 height 42
drag, startPoint x: 592, startPoint y: 439, endPoint x: 679, endPoint y: 450, distance: 87.0
click at [596, 439] on input "AYAHQQLOGIN - DAFTAR AYAHQQ - LINK AYAHQQ" at bounding box center [658, 443] width 366 height 42
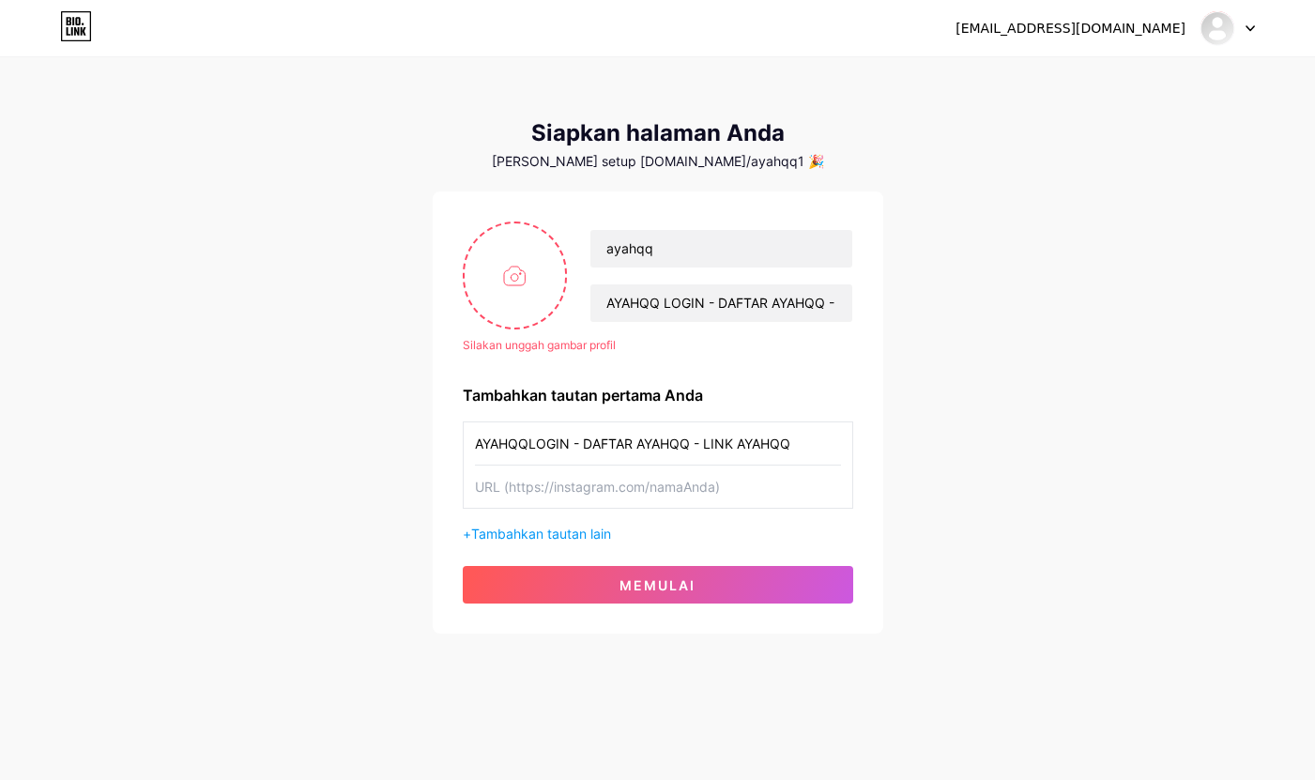
click at [679, 449] on input "AYAHQQLOGIN - DAFTAR AYAHQQ - LINK AYAHQQ" at bounding box center [658, 443] width 366 height 42
paste input "DAFTAR"
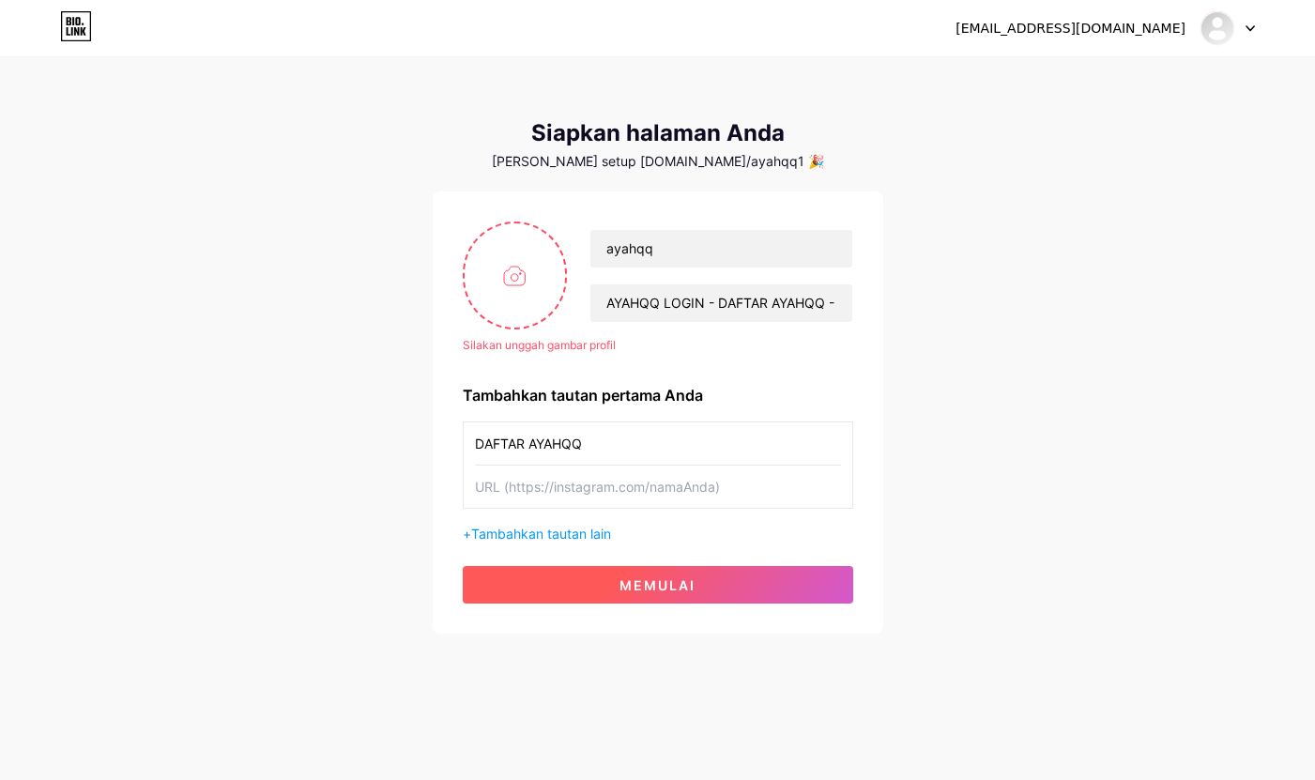
type input "DAFTAR AYAHQQ"
click at [589, 576] on button "memulai" at bounding box center [658, 585] width 391 height 38
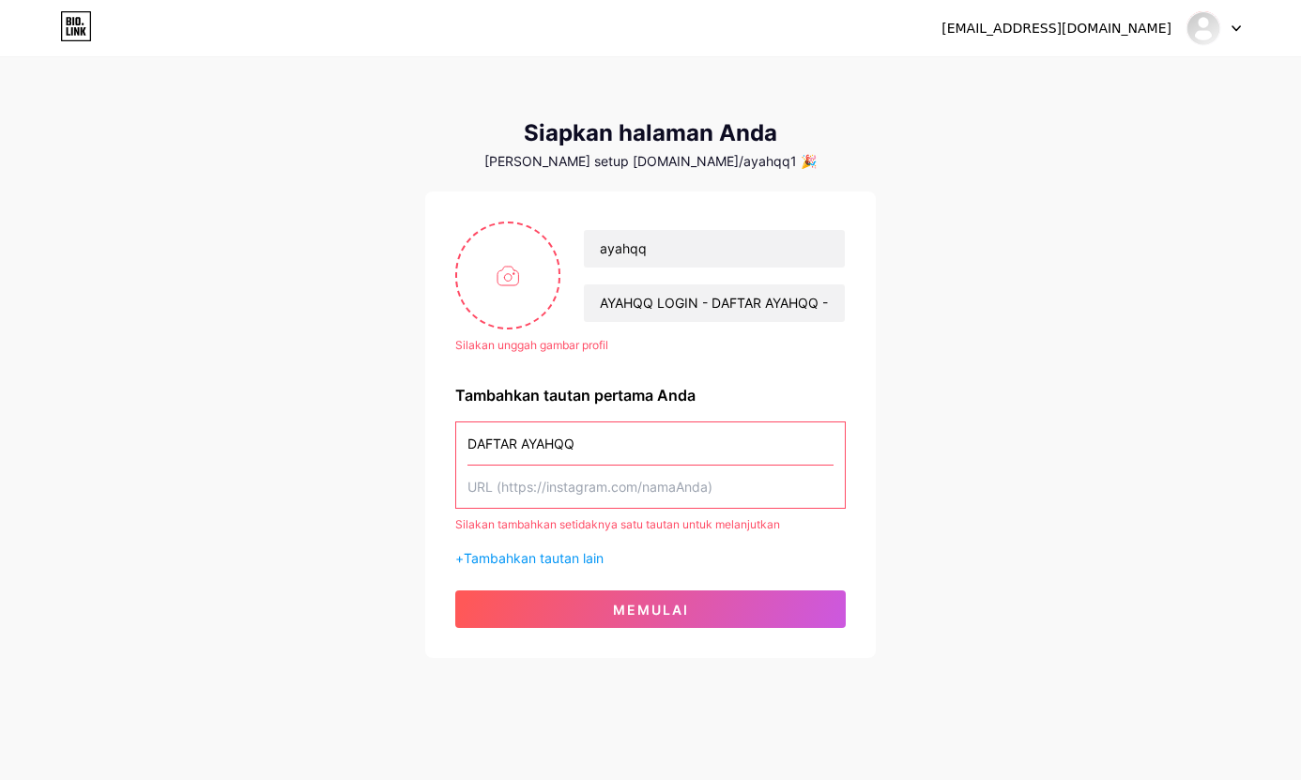
click at [560, 494] on input "text" at bounding box center [651, 487] width 366 height 42
click at [536, 499] on input "text" at bounding box center [651, 487] width 366 height 42
paste input "[URL][DOMAIN_NAME]"
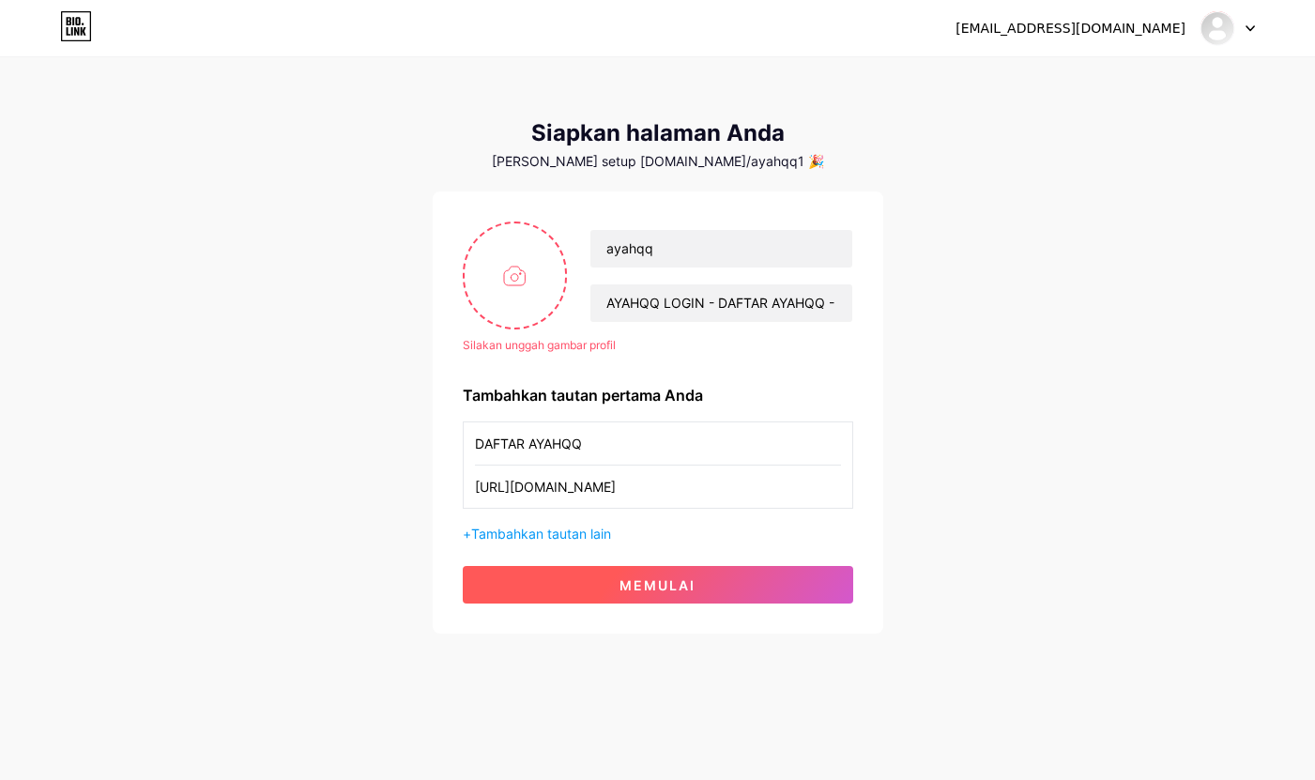
type input "[URL][DOMAIN_NAME]"
click at [651, 583] on font "memulai" at bounding box center [658, 585] width 76 height 16
click at [612, 591] on button "memulai" at bounding box center [658, 585] width 391 height 38
click at [1242, 288] on div "[EMAIL_ADDRESS][DOMAIN_NAME] Dasbor Keluar Siapkan halaman Anda [PERSON_NAME] s…" at bounding box center [657, 347] width 1315 height 694
click at [1278, 170] on div "[EMAIL_ADDRESS][DOMAIN_NAME] Dasbor Keluar Siapkan halaman Anda [PERSON_NAME] s…" at bounding box center [657, 347] width 1315 height 694
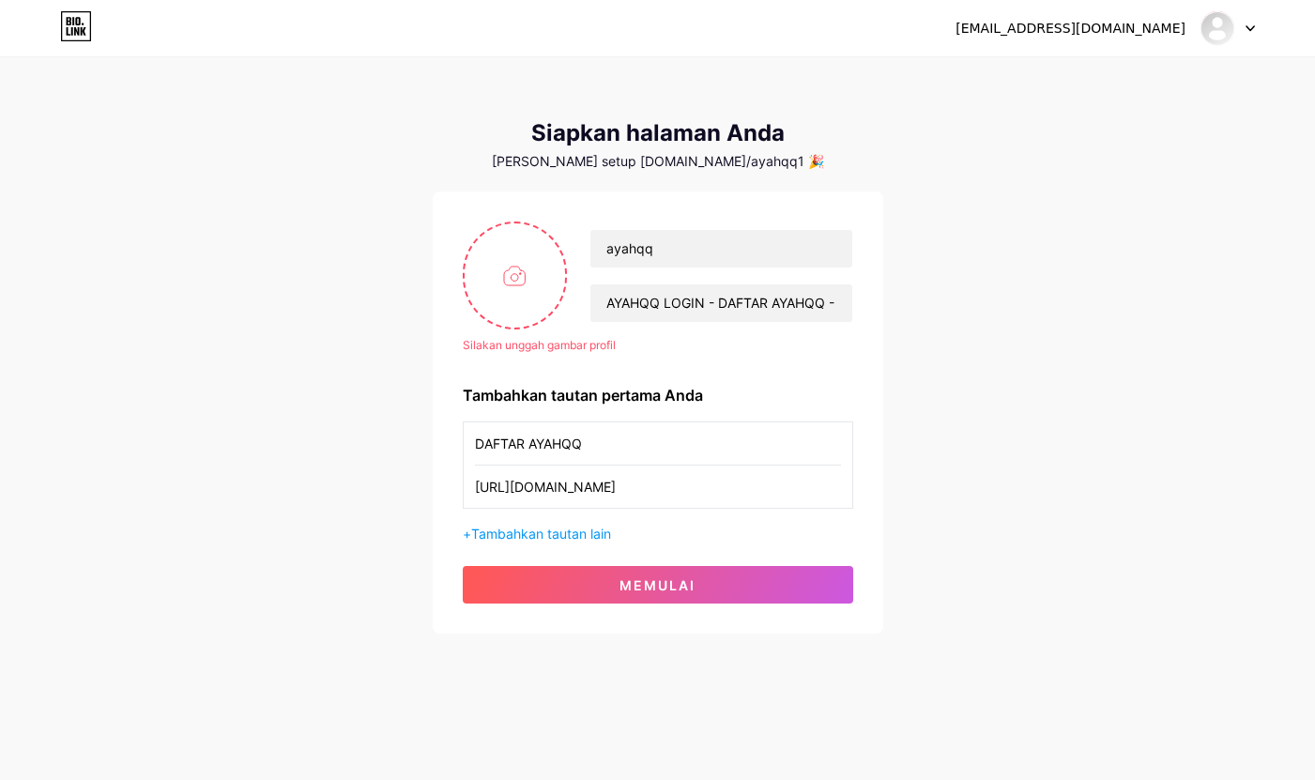
click at [186, 257] on div "[EMAIL_ADDRESS][DOMAIN_NAME] Dasbor Keluar Siapkan halaman Anda [PERSON_NAME] s…" at bounding box center [657, 347] width 1315 height 694
click at [512, 277] on input "file" at bounding box center [515, 275] width 101 height 104
type input "C:\fakepath\Screenshot [DATE] 103318.png"
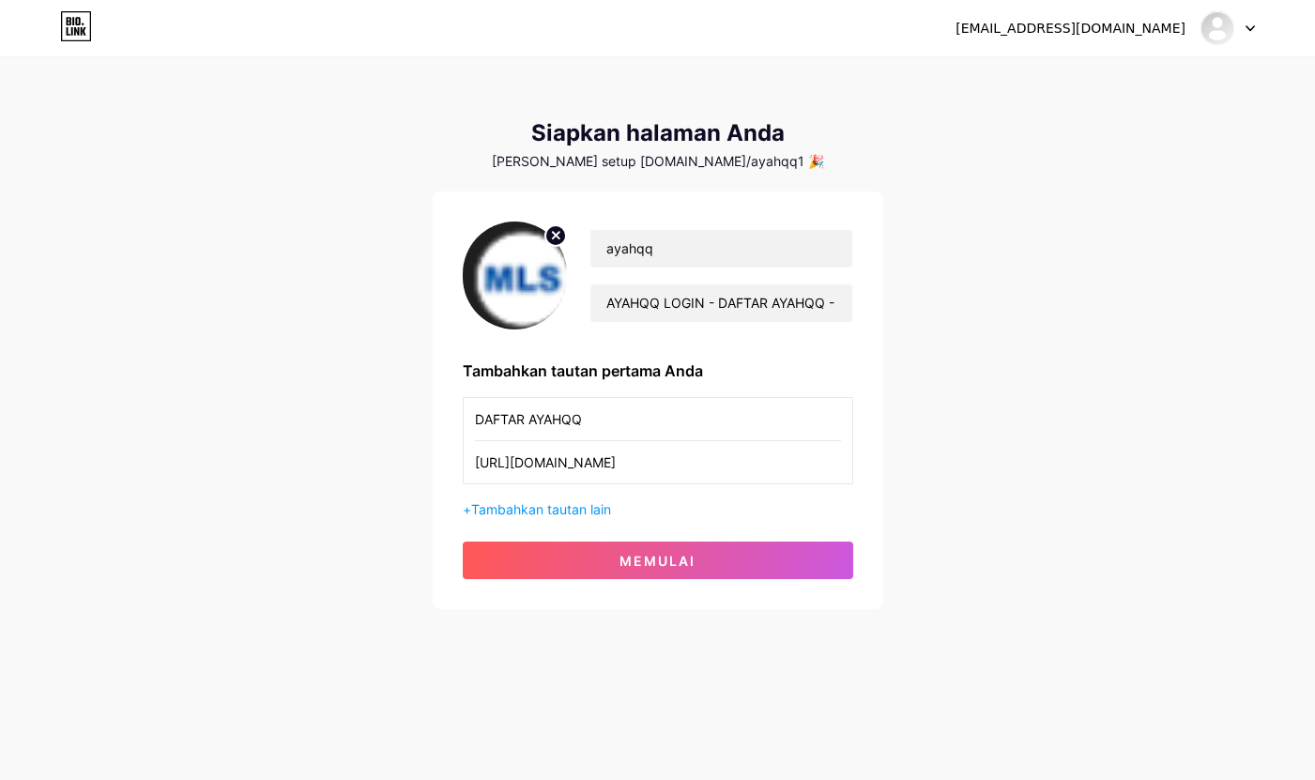
click at [557, 241] on circle at bounding box center [555, 235] width 21 height 21
click at [522, 265] on input "file" at bounding box center [515, 275] width 101 height 104
type input "C:\fakepath\logo-ayahqq.png"
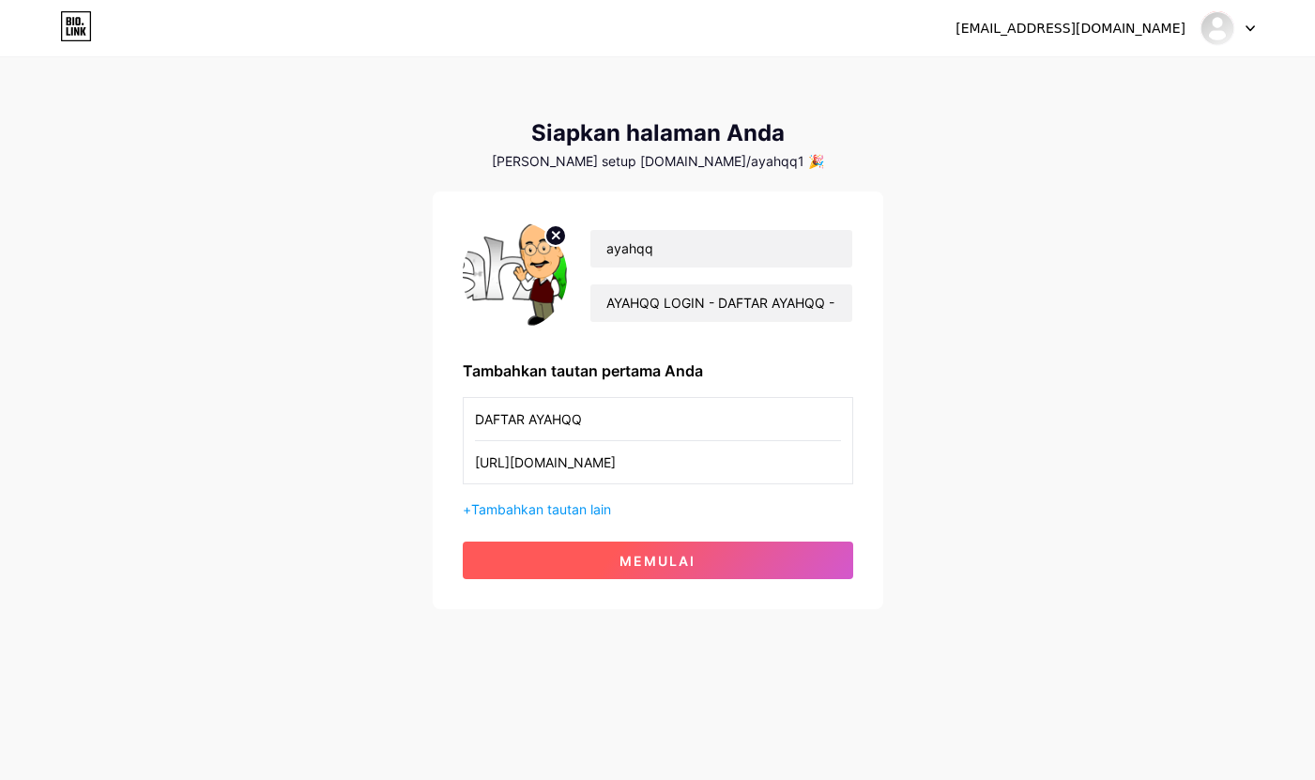
click at [598, 550] on button "memulai" at bounding box center [658, 561] width 391 height 38
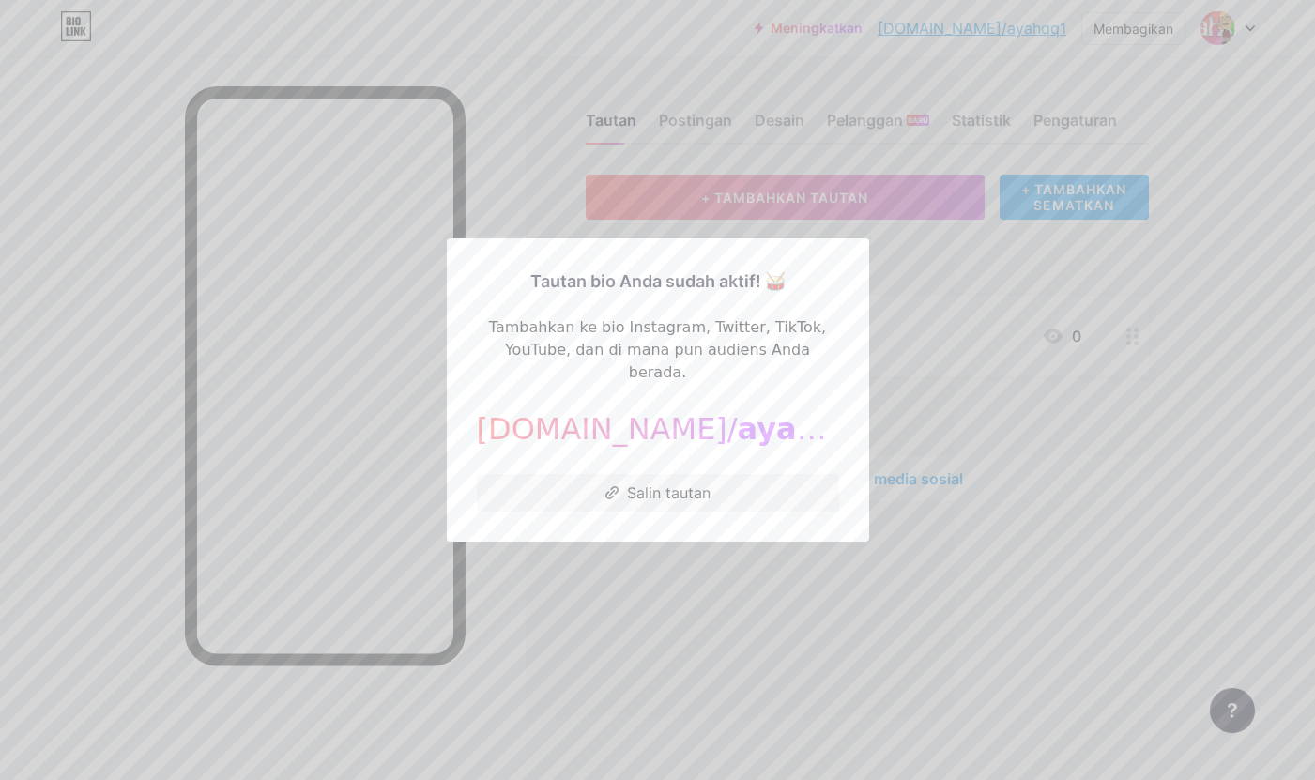
click at [983, 385] on div at bounding box center [657, 390] width 1315 height 780
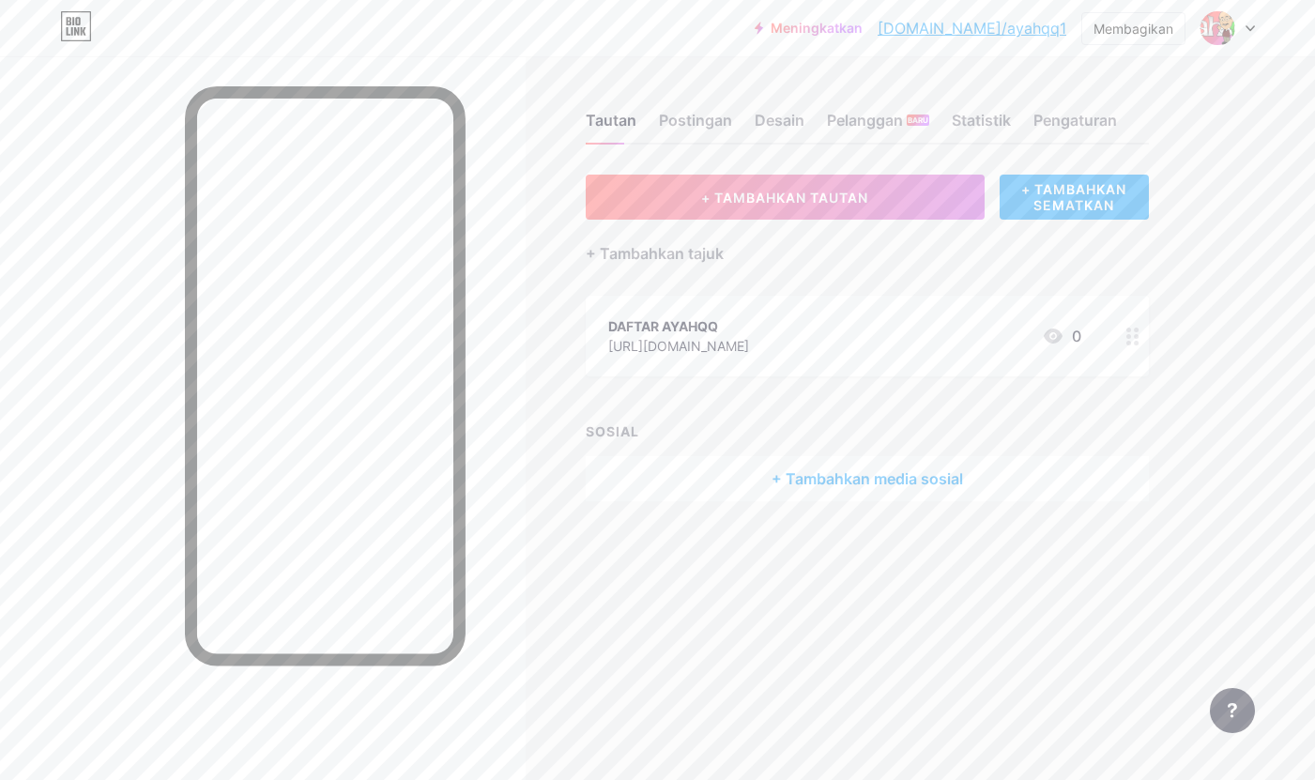
click at [1133, 332] on icon at bounding box center [1133, 337] width 13 height 18
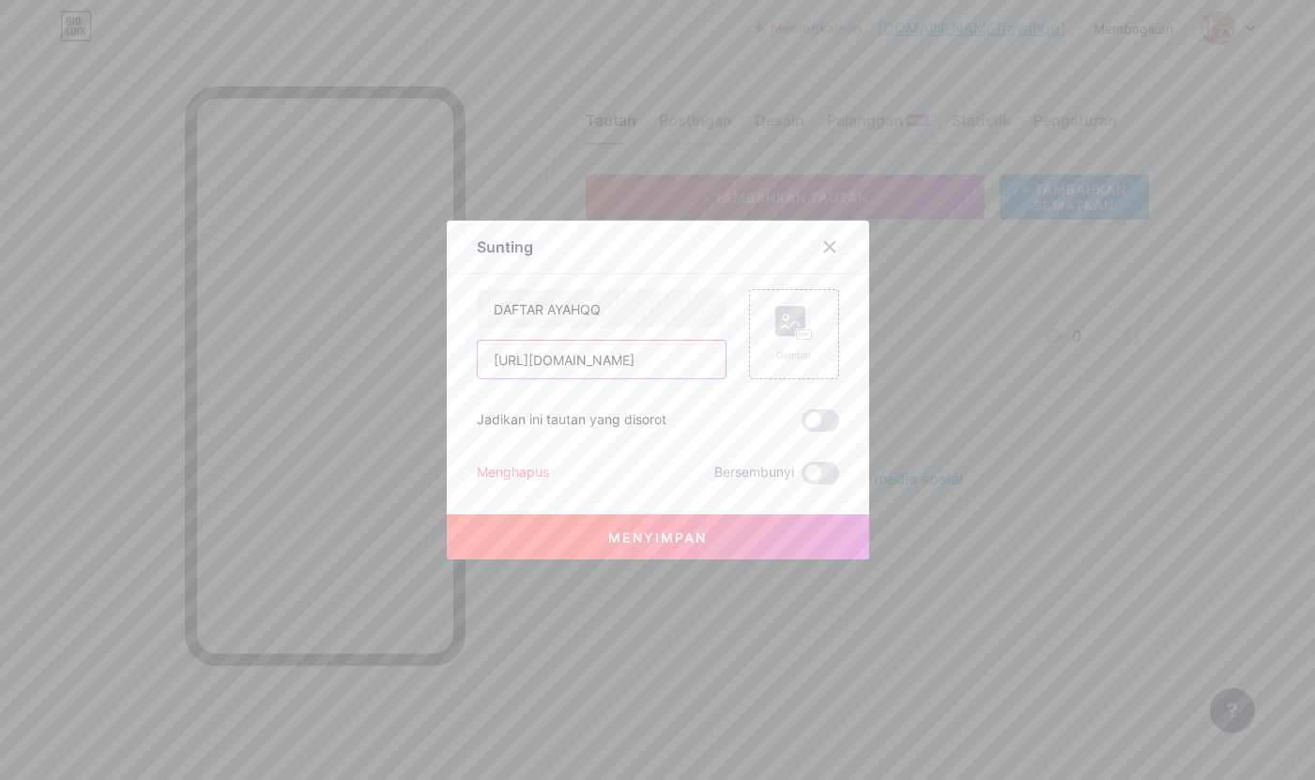
click at [581, 363] on input "[URL][DOMAIN_NAME]" at bounding box center [602, 360] width 248 height 38
paste input "[DOMAIN_NAME]"
click at [606, 368] on input "[URL][DOMAIN_NAME]" at bounding box center [602, 360] width 248 height 38
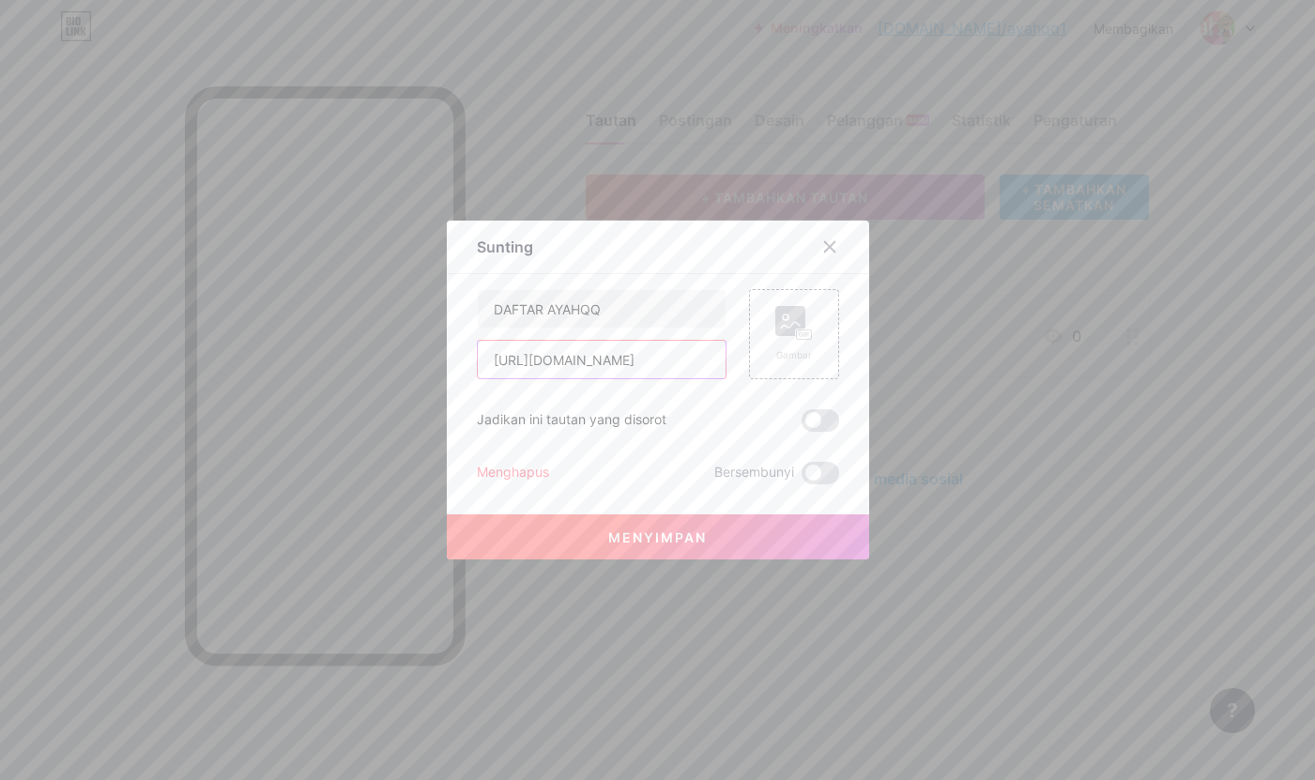
scroll to position [0, 24]
drag, startPoint x: 533, startPoint y: 362, endPoint x: 840, endPoint y: 412, distance: 311.0
click at [840, 412] on div "Sunting Isi YouTube Putar video YouTube tanpa meninggalkan halaman Anda. MENAMB…" at bounding box center [658, 390] width 422 height 339
paste input "[DOMAIN_NAME]"
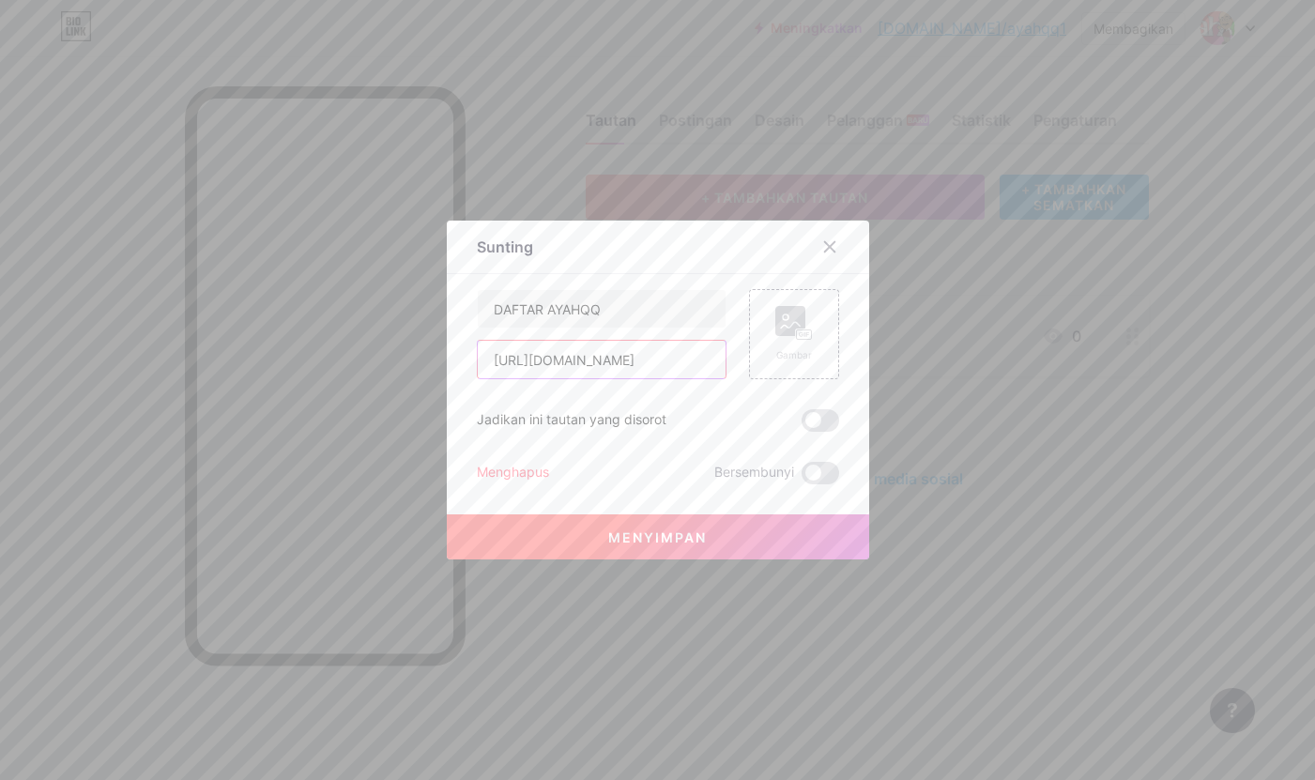
type input "[URL][DOMAIN_NAME]"
click at [688, 526] on button "Menyimpan" at bounding box center [658, 536] width 422 height 45
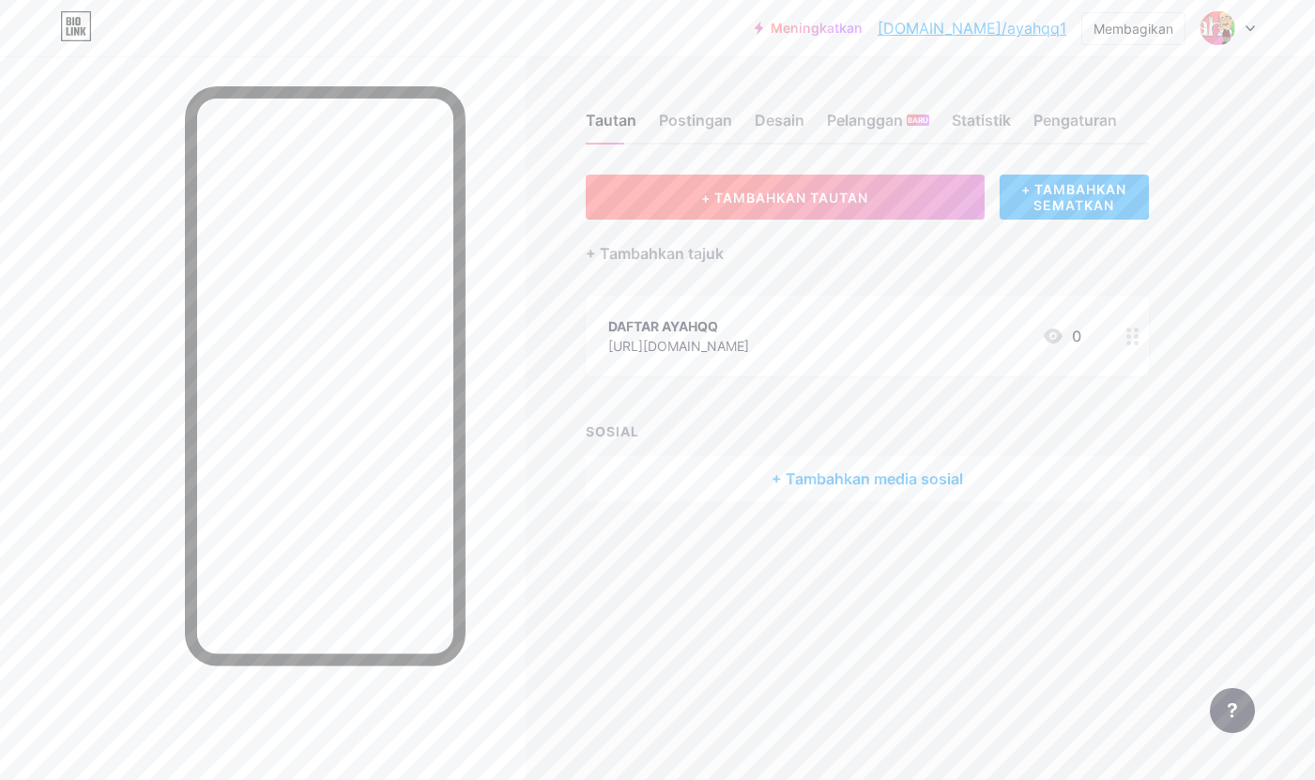
click at [853, 199] on font "+ TAMBAHKAN TAUTAN" at bounding box center [784, 198] width 167 height 16
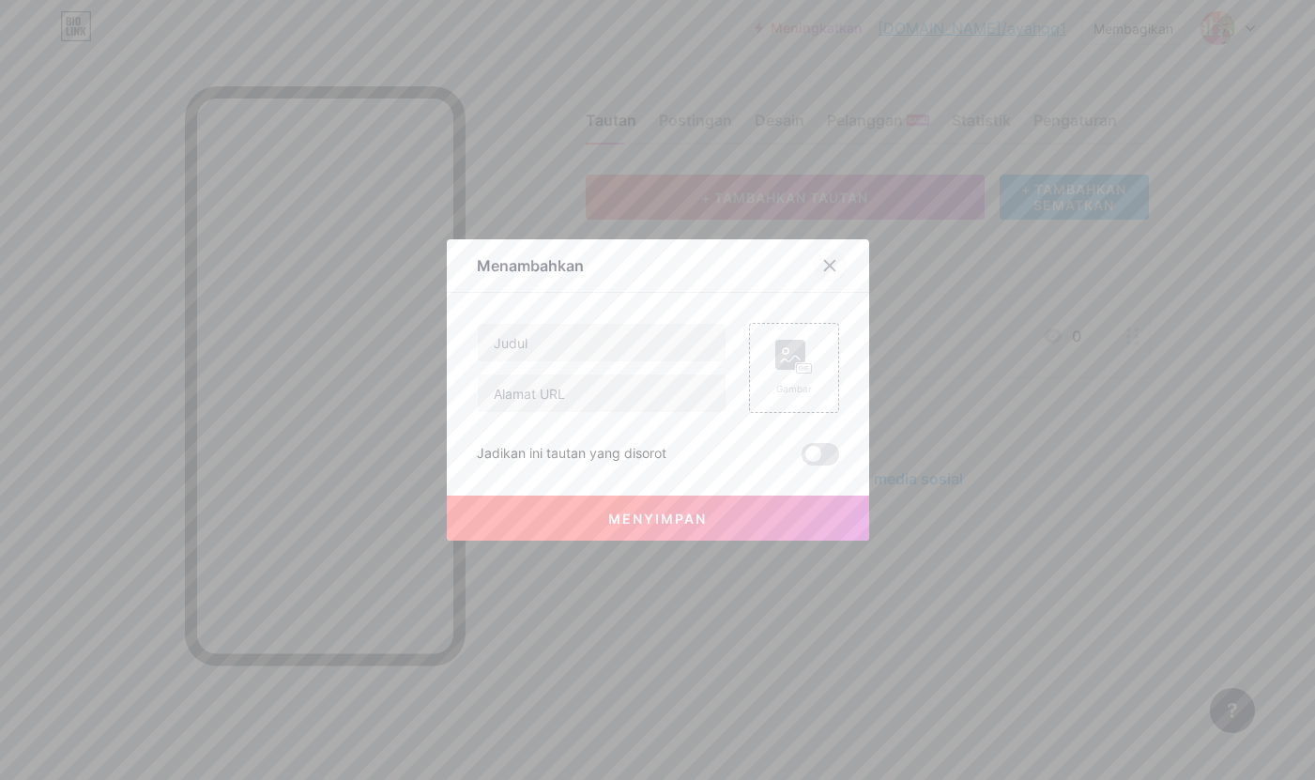
click at [822, 267] on icon at bounding box center [829, 265] width 15 height 15
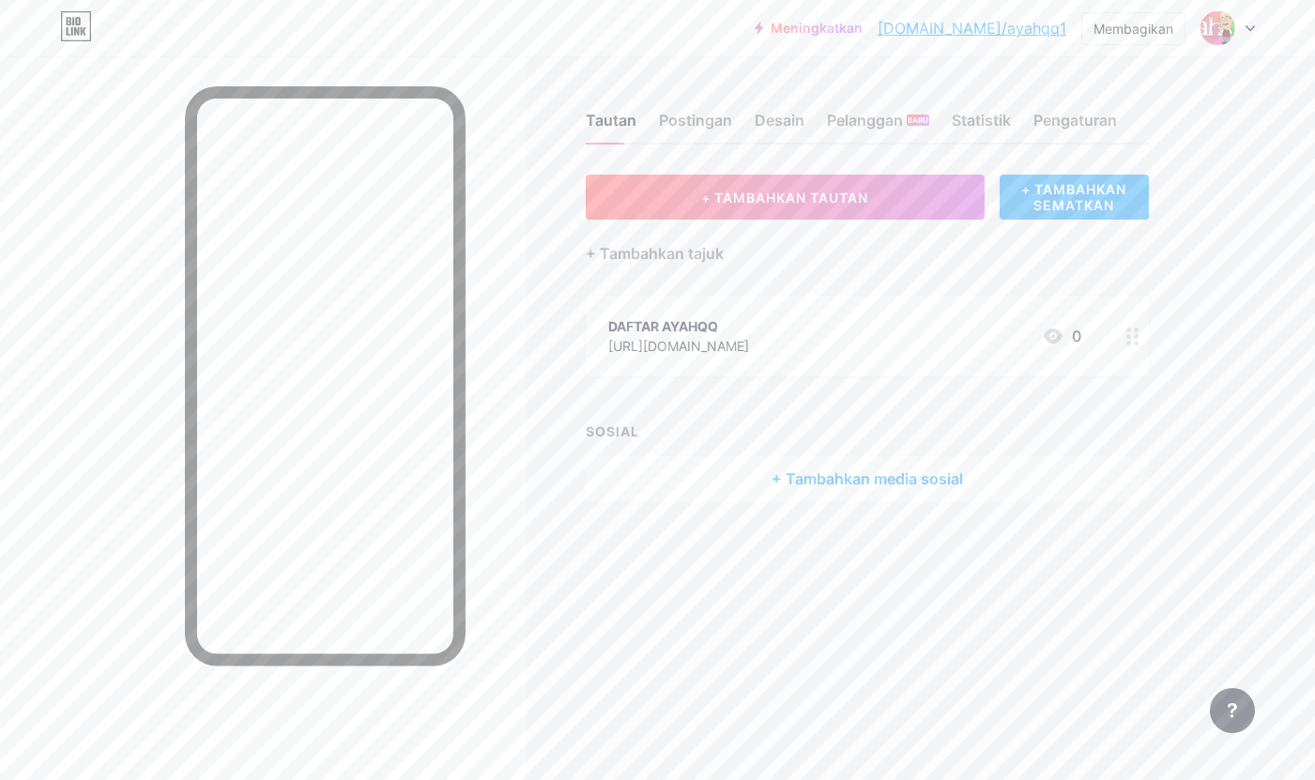
click at [1077, 201] on font "+ TAMBAHKAN SEMATKAN" at bounding box center [1073, 197] width 105 height 32
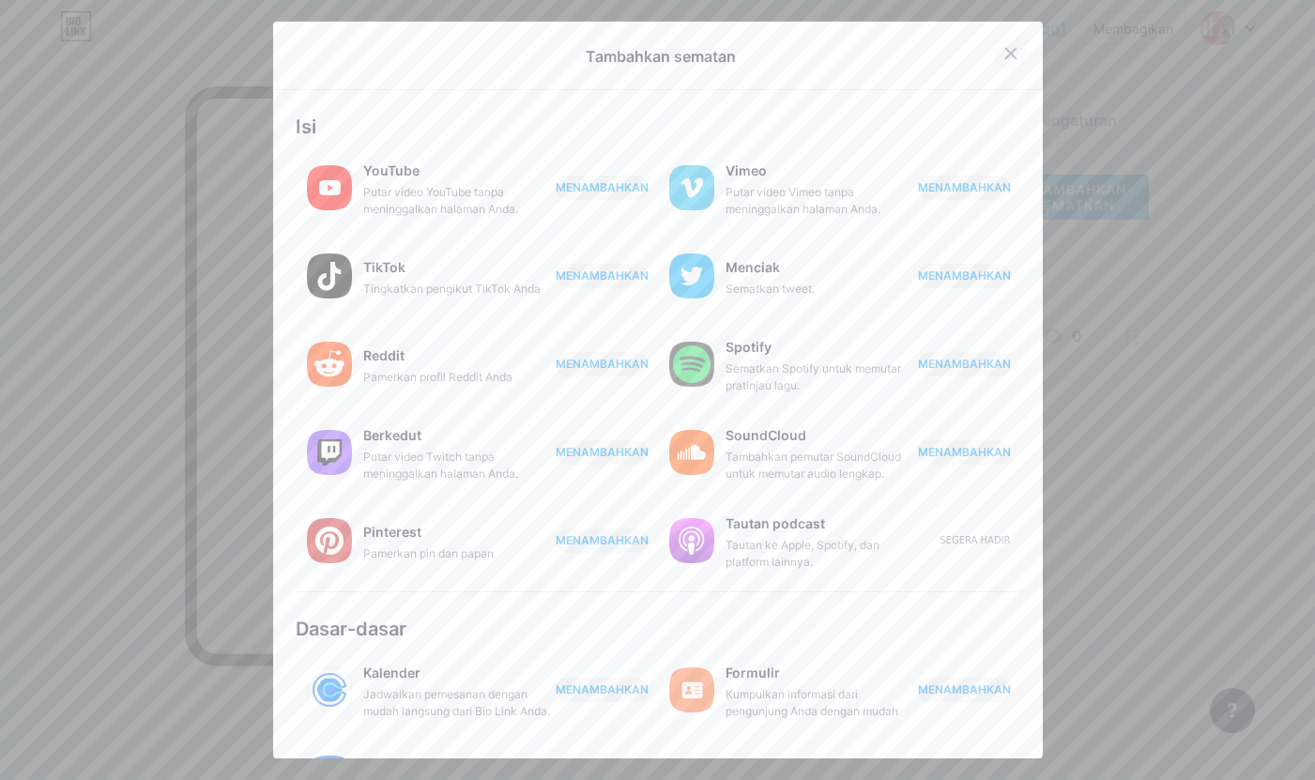
click at [994, 44] on div at bounding box center [1011, 54] width 34 height 34
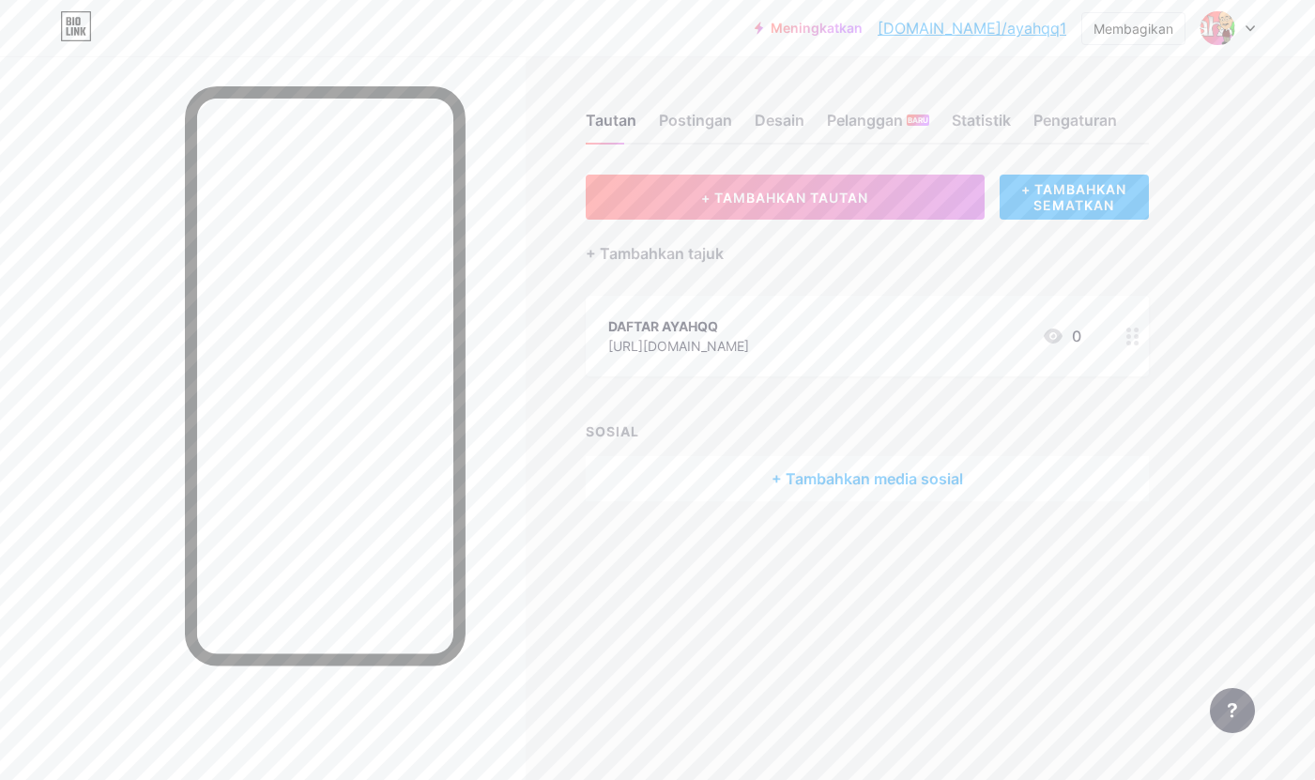
click at [1247, 23] on div at bounding box center [1228, 28] width 54 height 34
click at [749, 344] on font "[URL][DOMAIN_NAME]" at bounding box center [678, 346] width 141 height 16
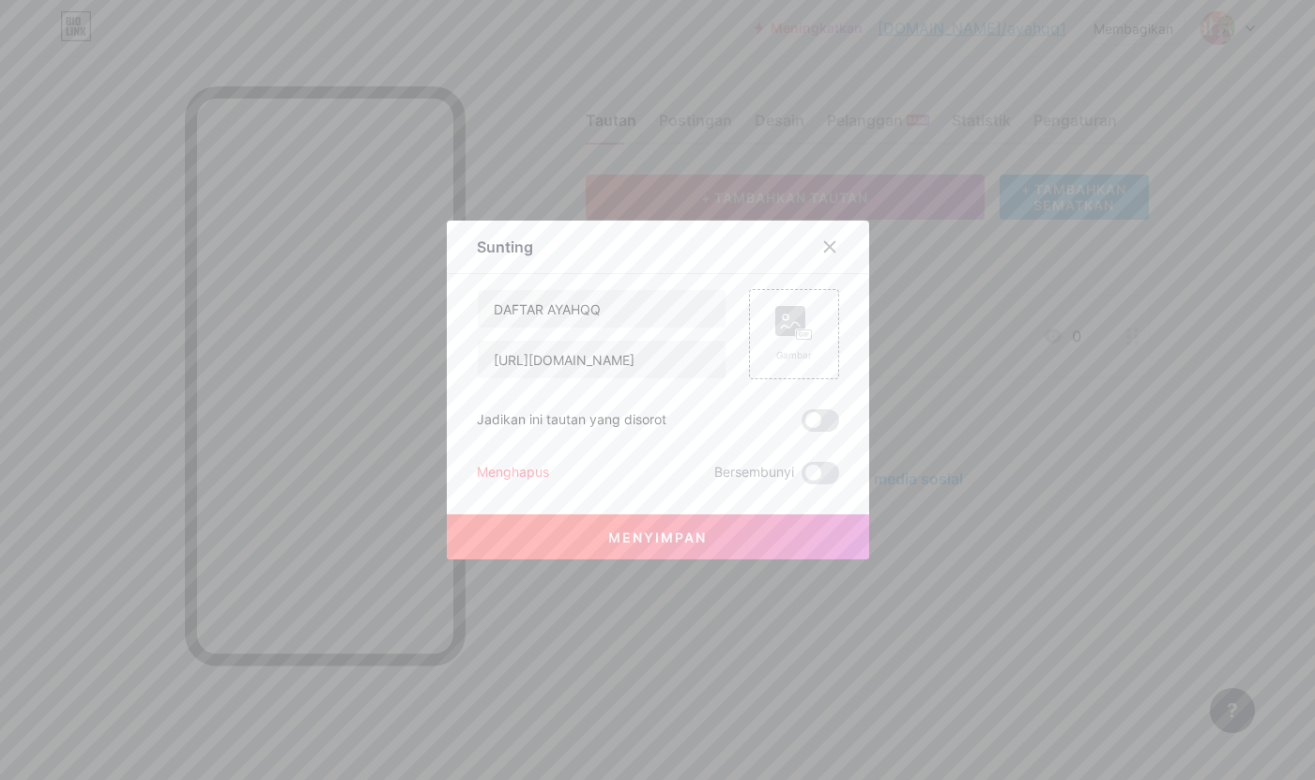
click at [612, 421] on font "Jadikan ini tautan yang disorot" at bounding box center [572, 419] width 190 height 16
click at [825, 248] on icon at bounding box center [829, 246] width 15 height 15
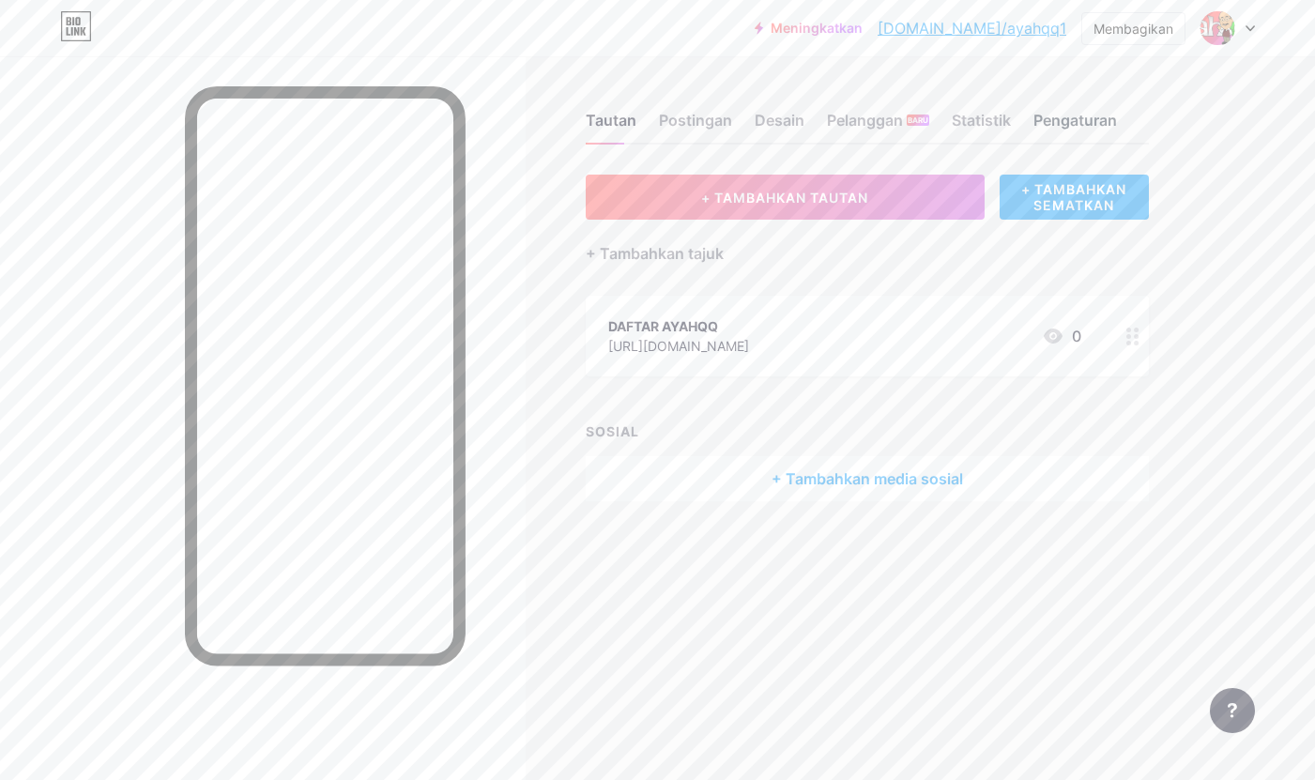
click at [1071, 116] on font "Pengaturan" at bounding box center [1076, 120] width 84 height 19
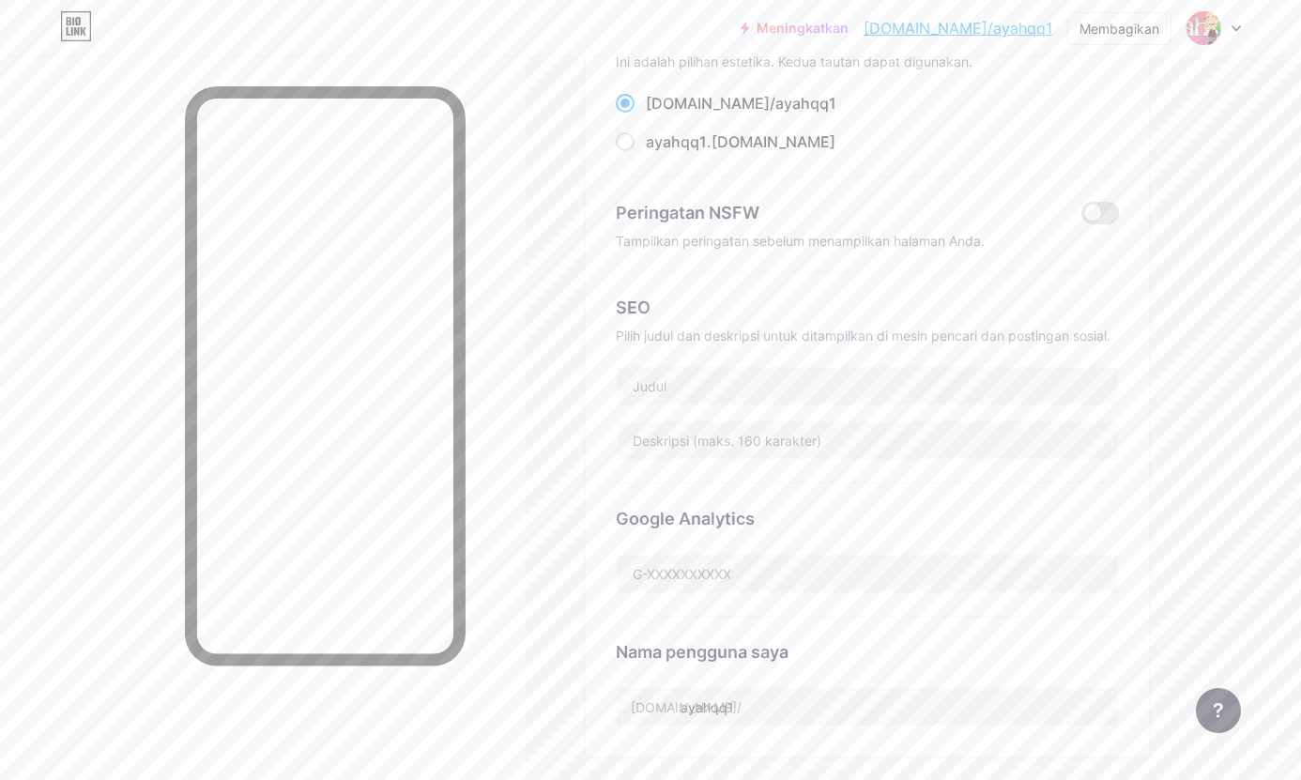
scroll to position [219, 0]
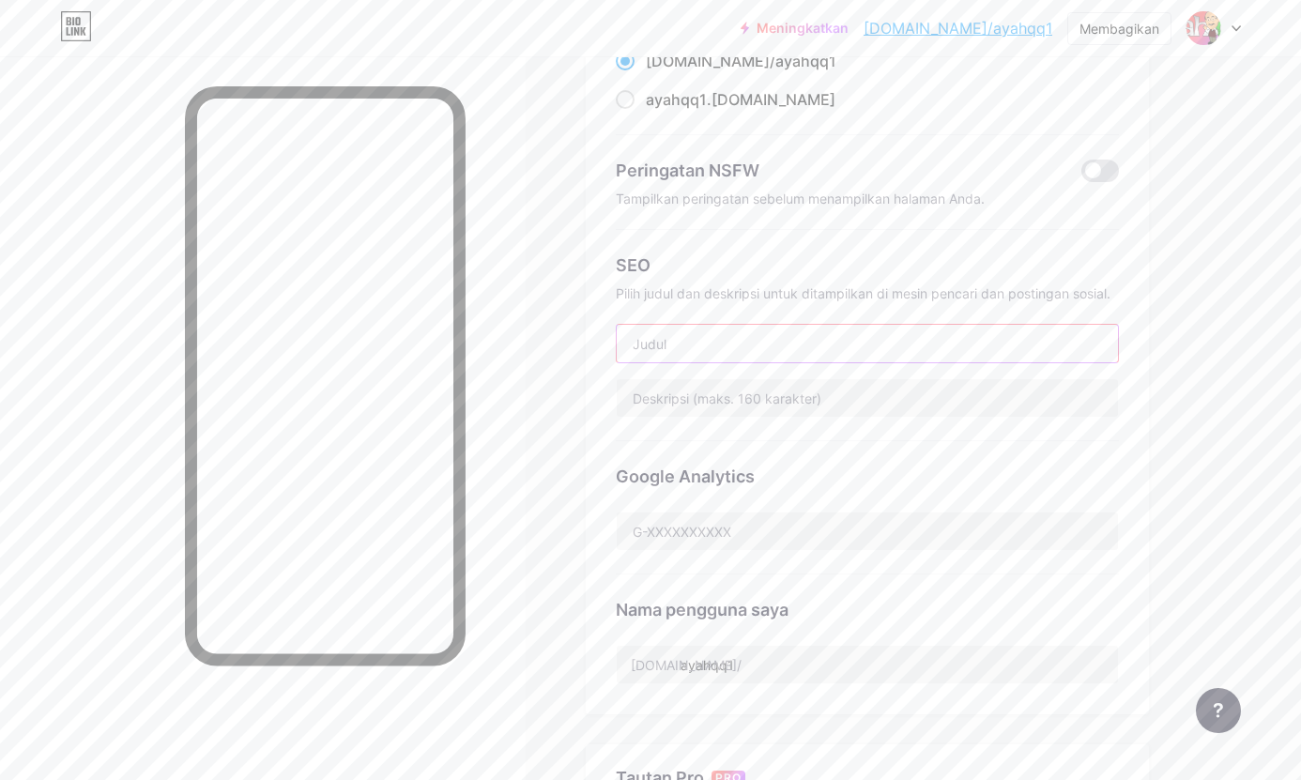
click at [724, 336] on input "text" at bounding box center [867, 344] width 501 height 38
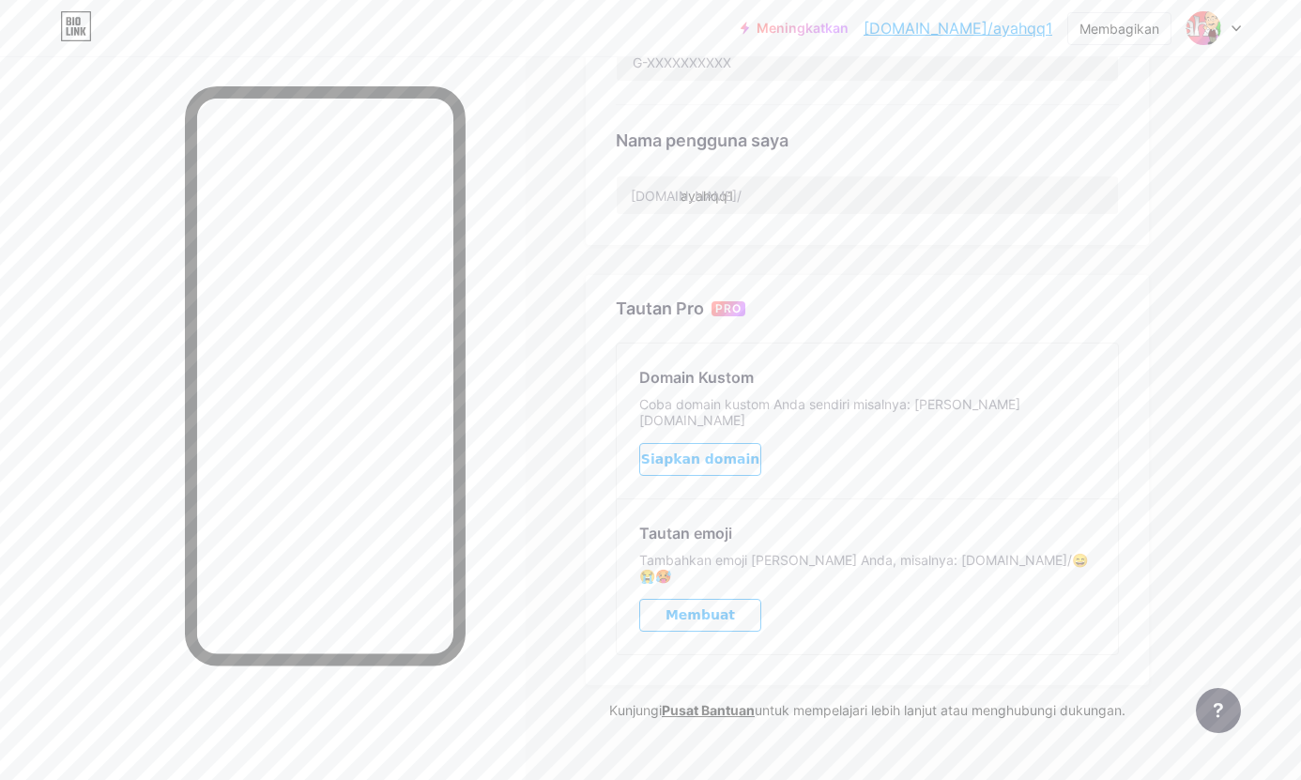
scroll to position [0, 0]
